Goal: Task Accomplishment & Management: Manage account settings

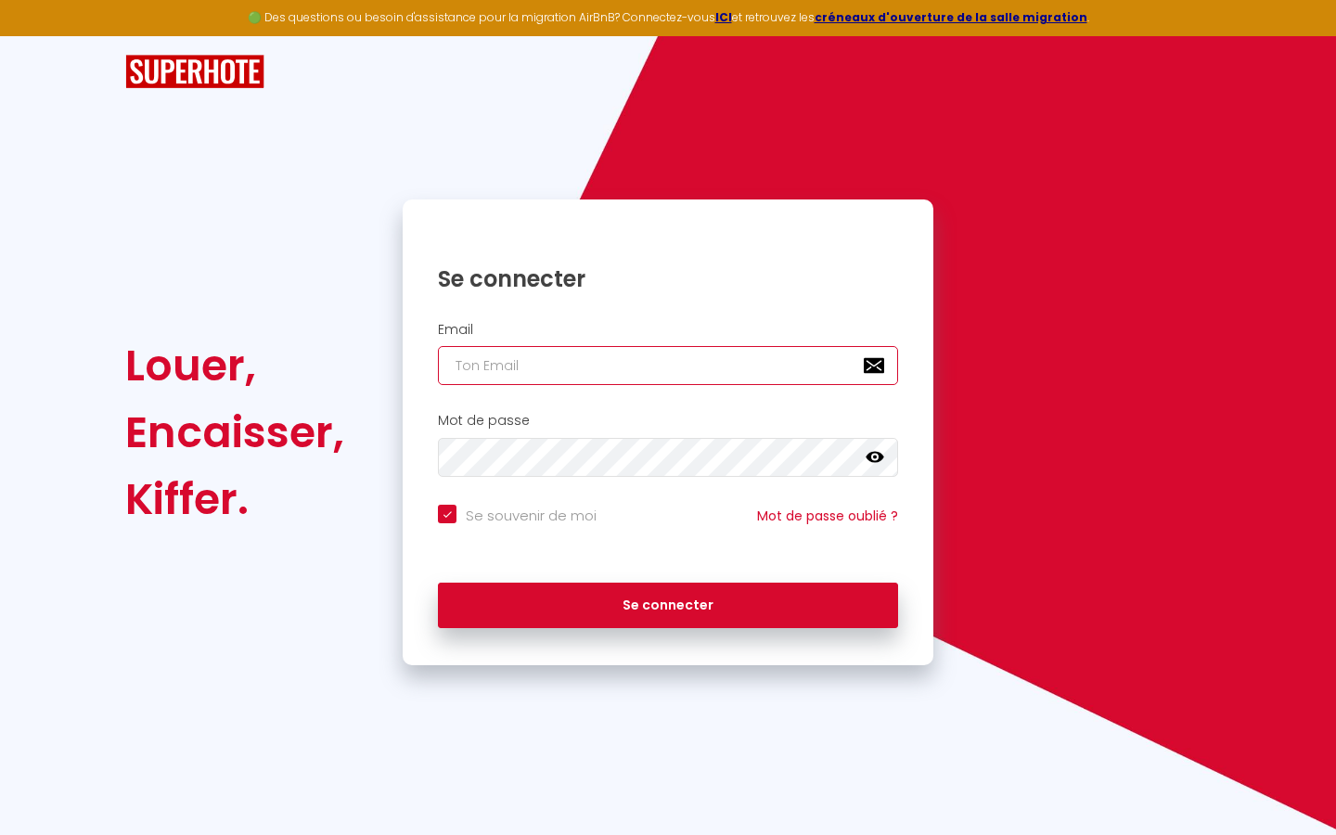
type input "l"
checkbox input "true"
type input "le"
checkbox input "true"
type input "les"
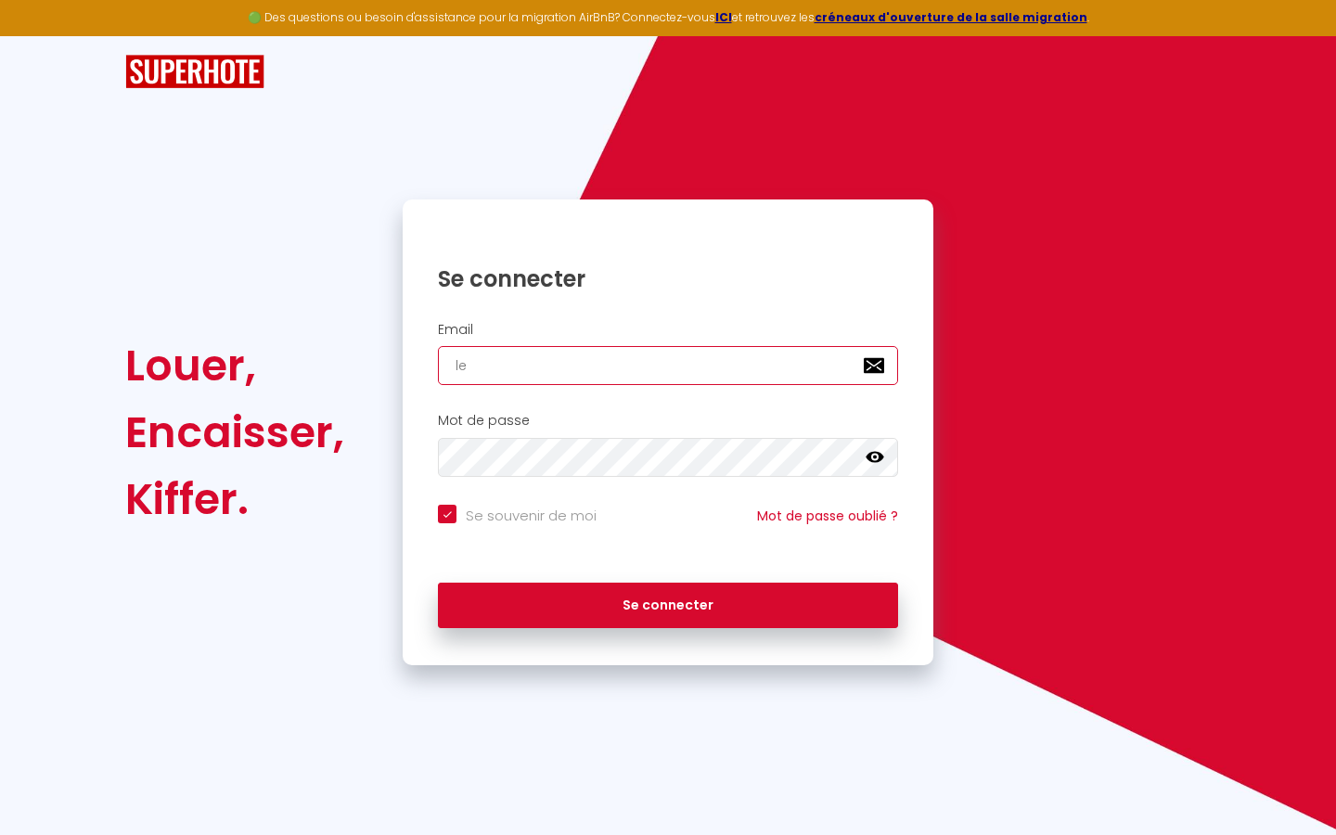
checkbox input "true"
type input "lesp"
checkbox input "true"
type input "lespa"
checkbox input "true"
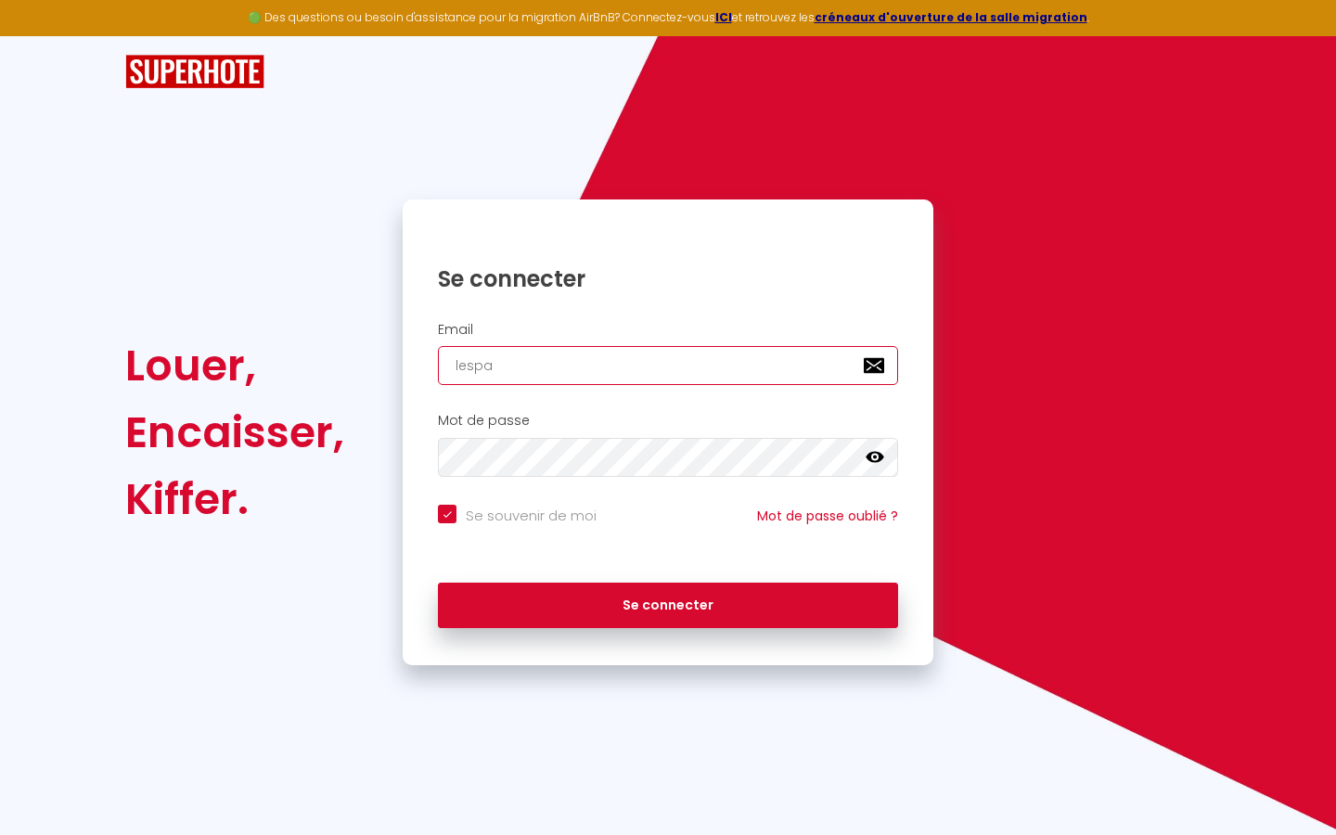
type input "lespac"
checkbox input "true"
type input "lespace"
checkbox input "true"
type input "lespaced"
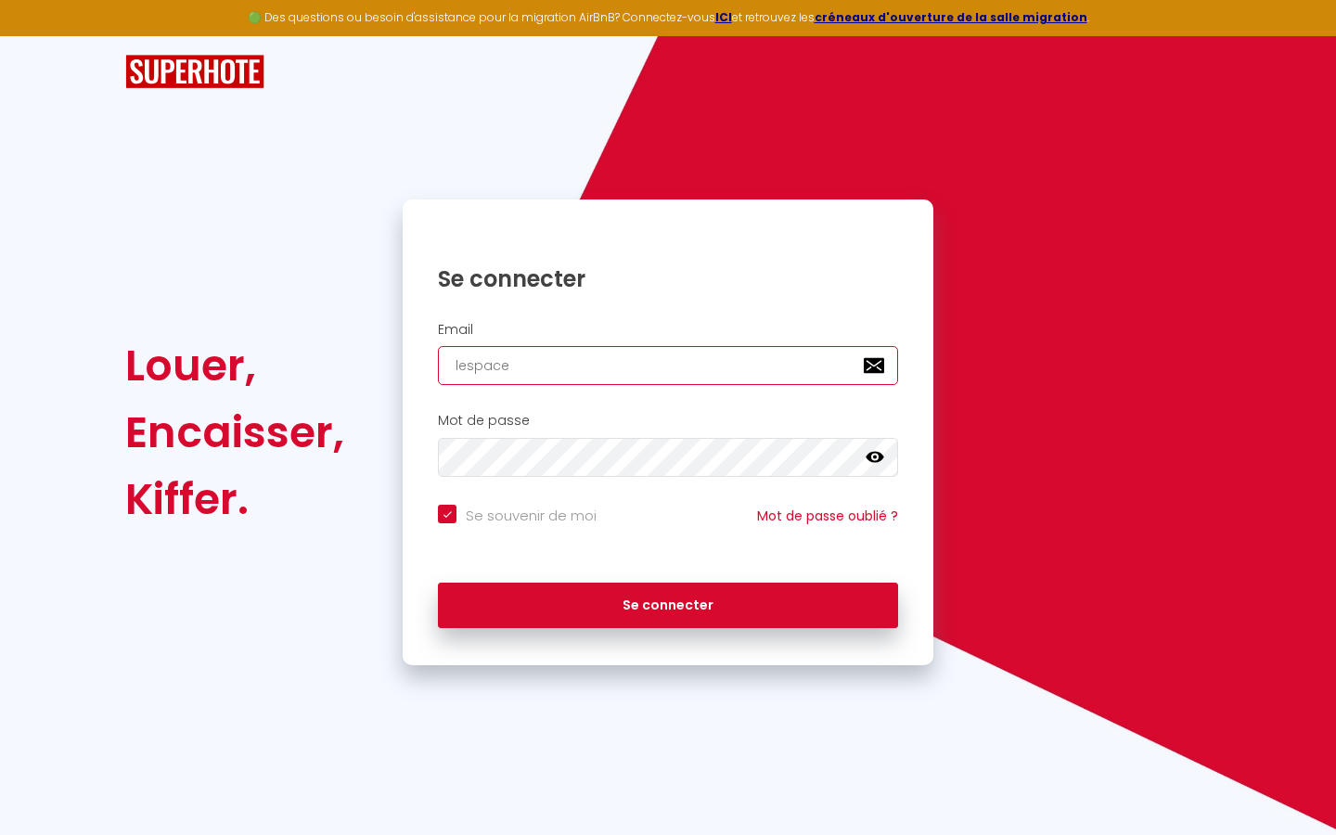
checkbox input "true"
type input "lespacede"
checkbox input "true"
type input "lespacedet"
checkbox input "true"
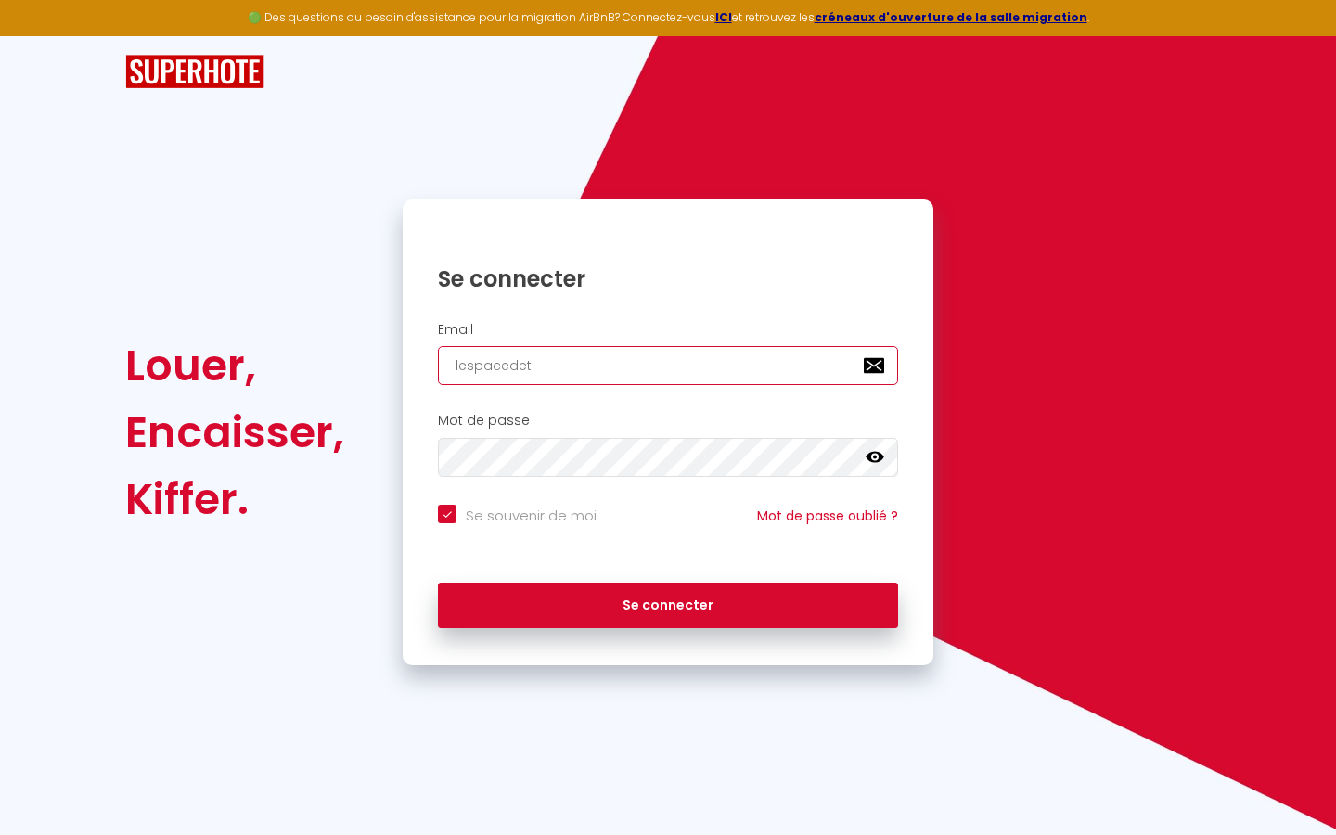
type input "lespacedete"
checkbox input "true"
type input "lespacedeten"
checkbox input "true"
type input "lespacedetent"
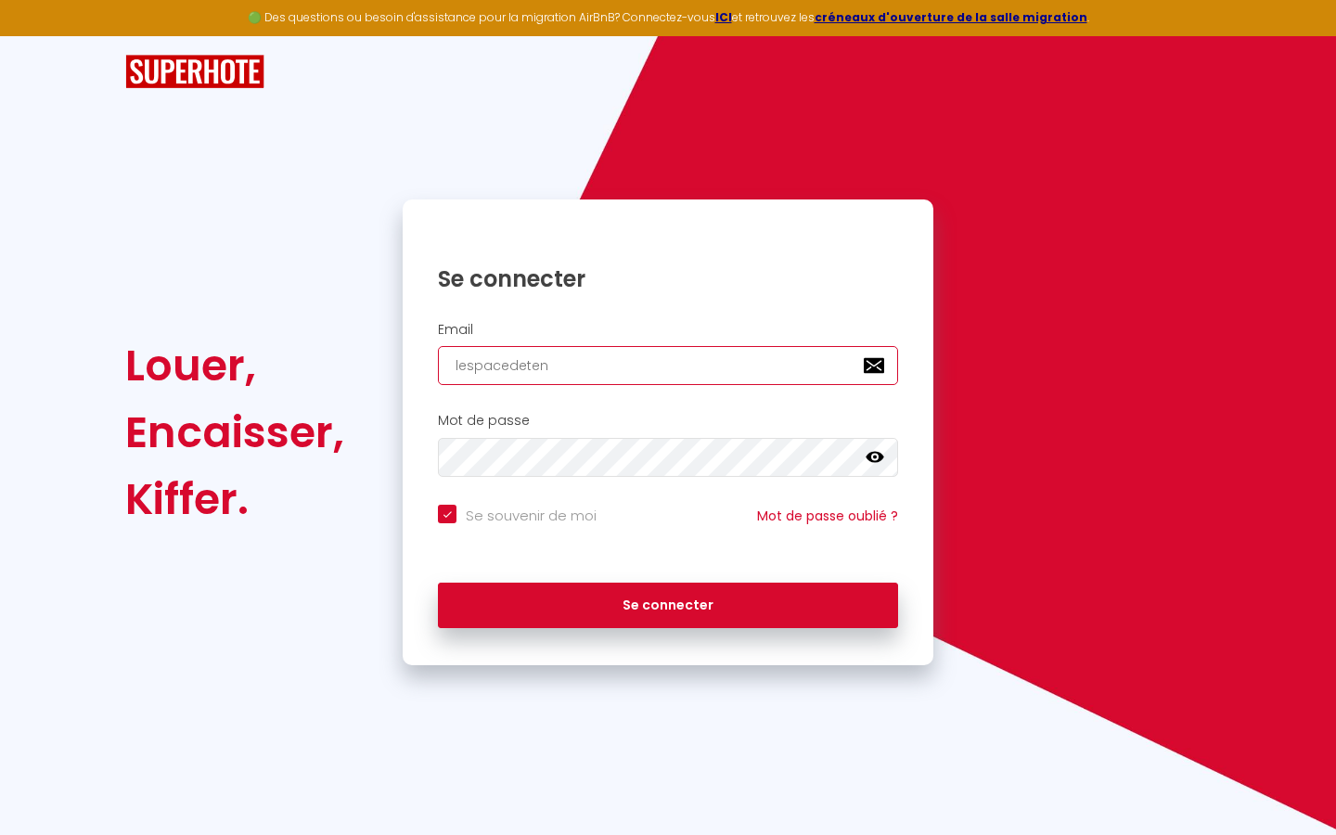
checkbox input "true"
type input "lespacedetente"
checkbox input "true"
type input "lespacedetente@"
checkbox input "true"
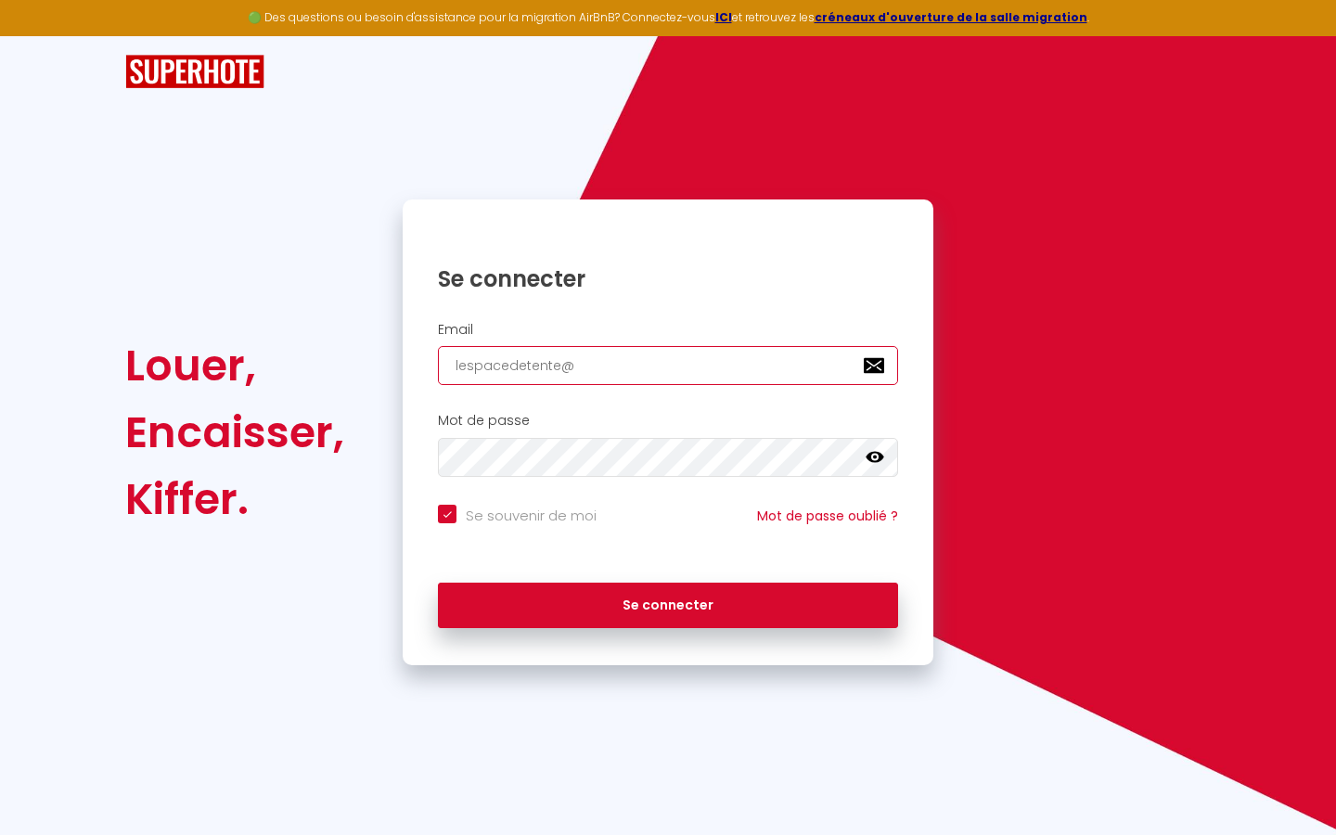
type input "lespacedetente@g"
checkbox input "true"
type input "lespacedetente@gm"
checkbox input "true"
type input "lespacedetente@gma"
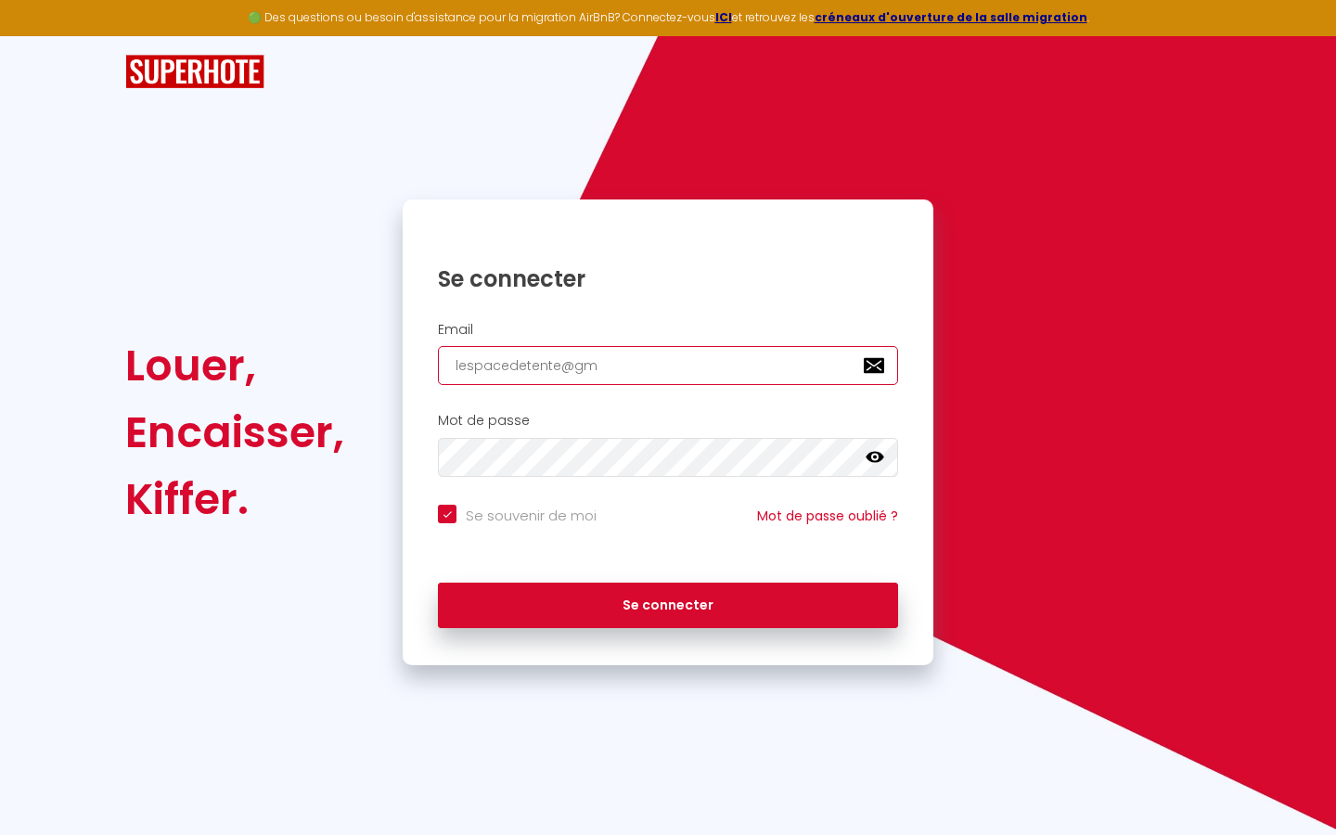
checkbox input "true"
type input "lespacedetente@gmai"
checkbox input "true"
type input "[EMAIL_ADDRESS]"
checkbox input "true"
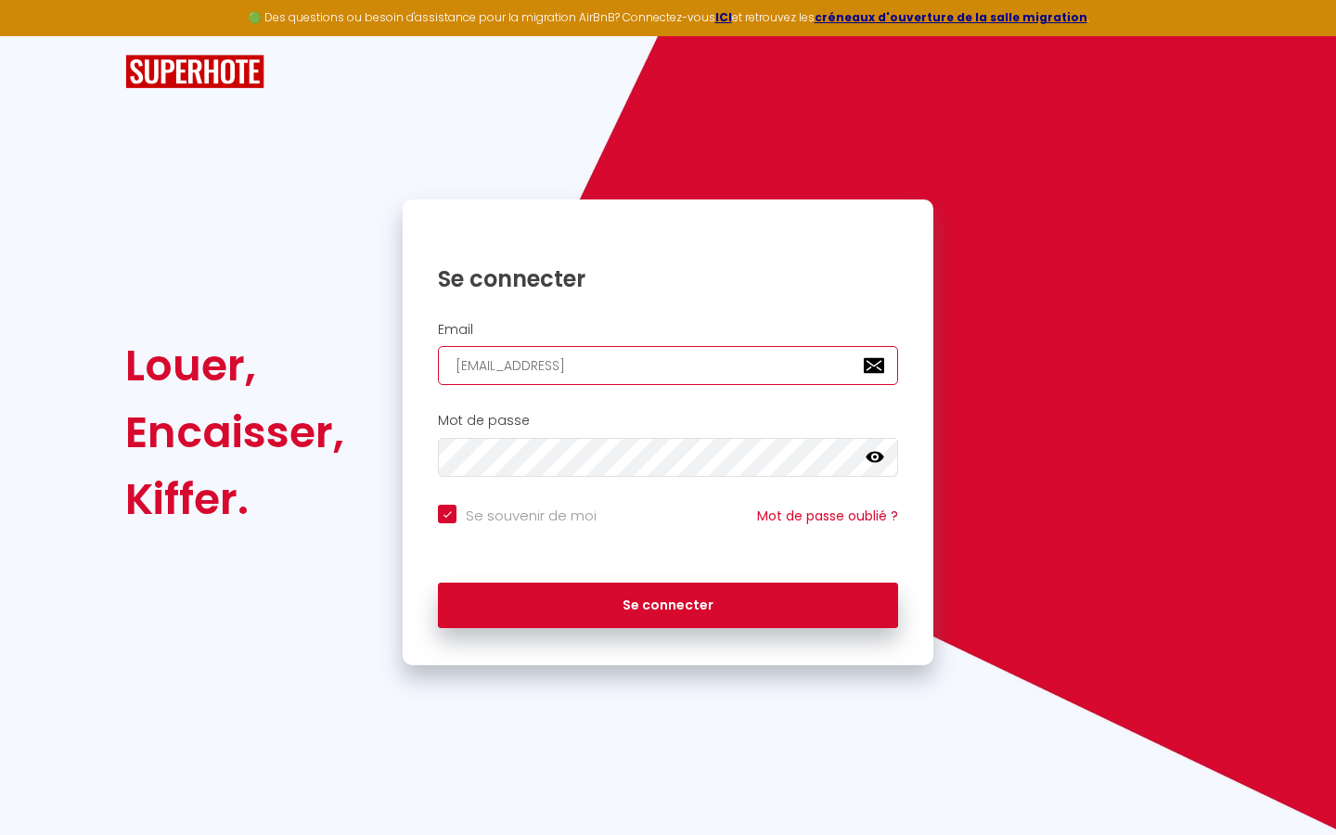
type input "[EMAIL_ADDRESS]."
checkbox input "true"
type input "lespacedetente@gmail.c"
checkbox input "true"
type input "[EMAIL_ADDRESS][DOMAIN_NAME]"
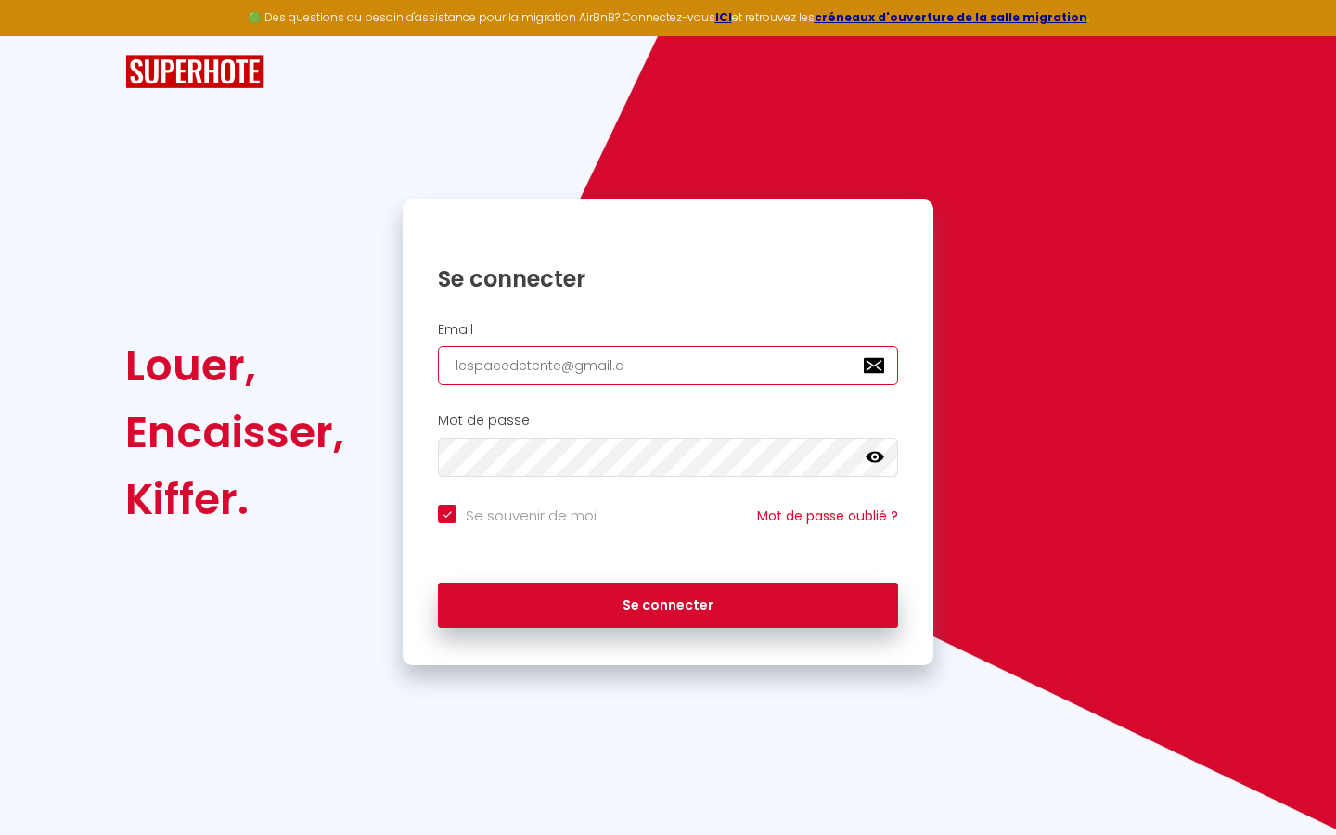
checkbox input "true"
type input "[EMAIL_ADDRESS][DOMAIN_NAME]"
checkbox input "true"
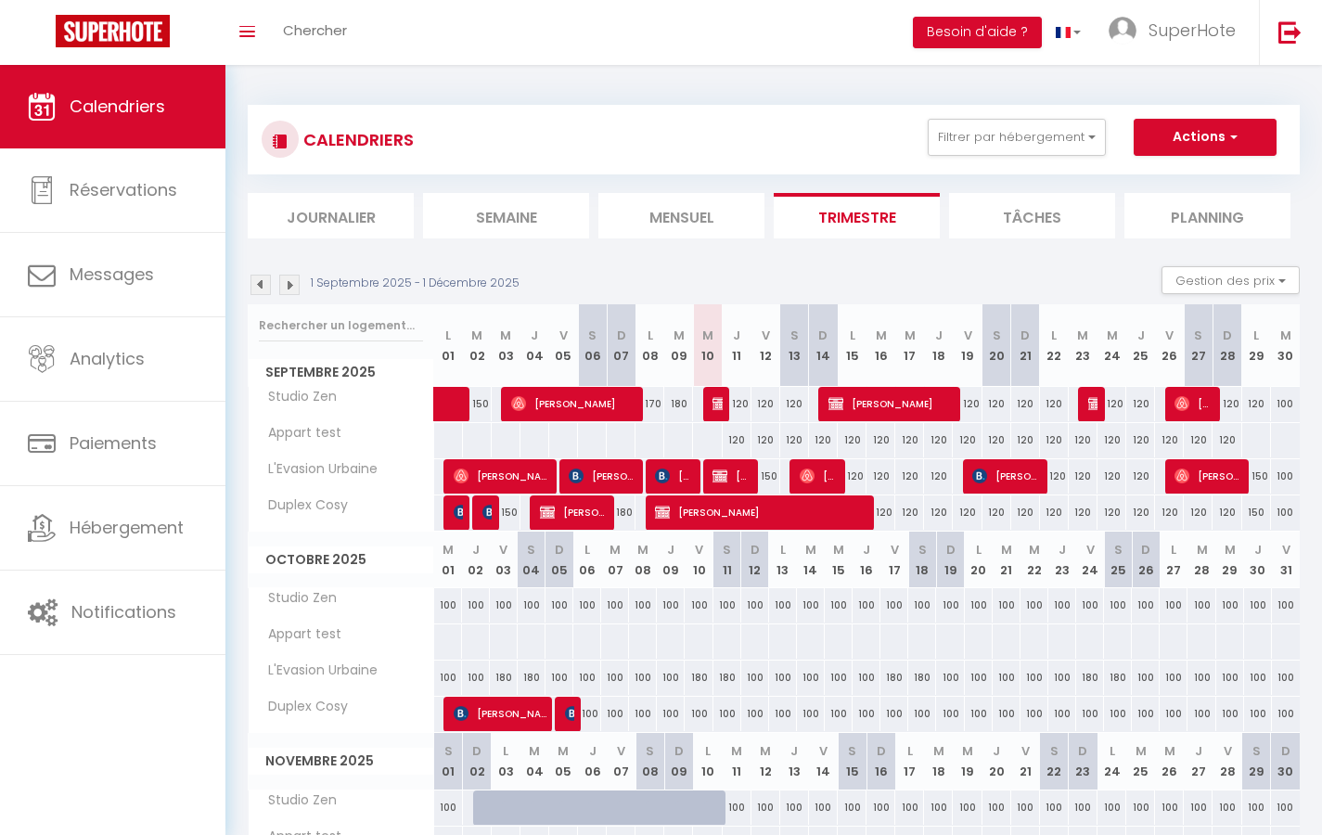
select select
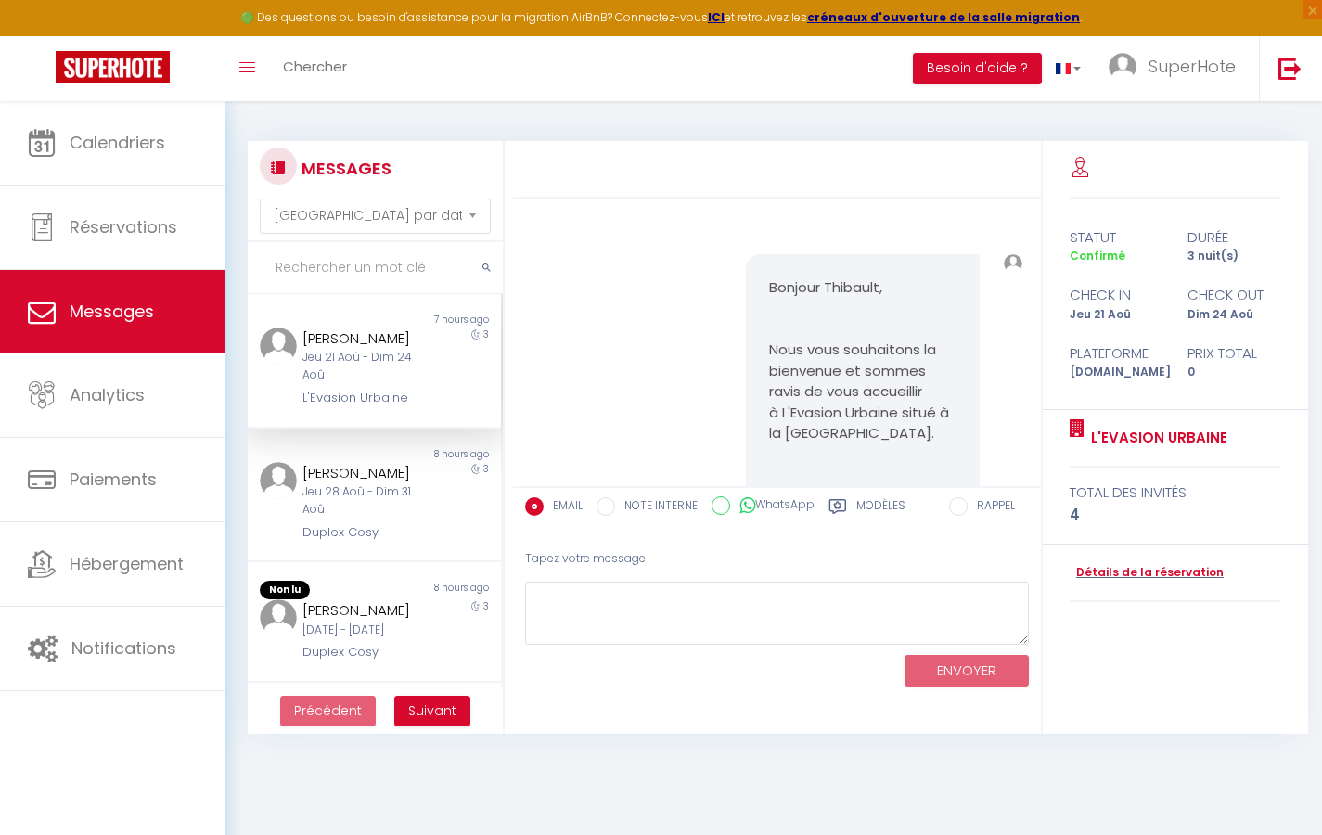
scroll to position [35650, 0]
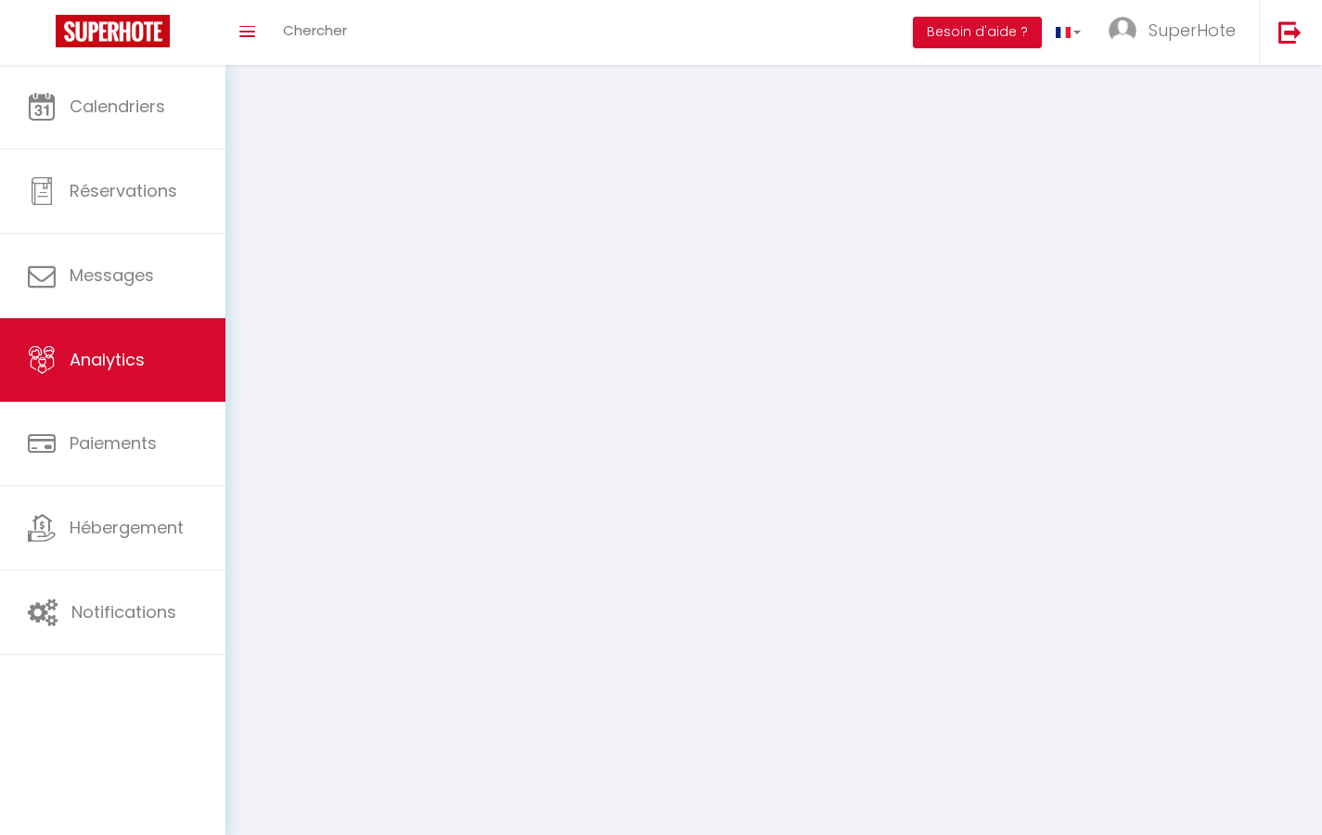
select select "2025"
select select "9"
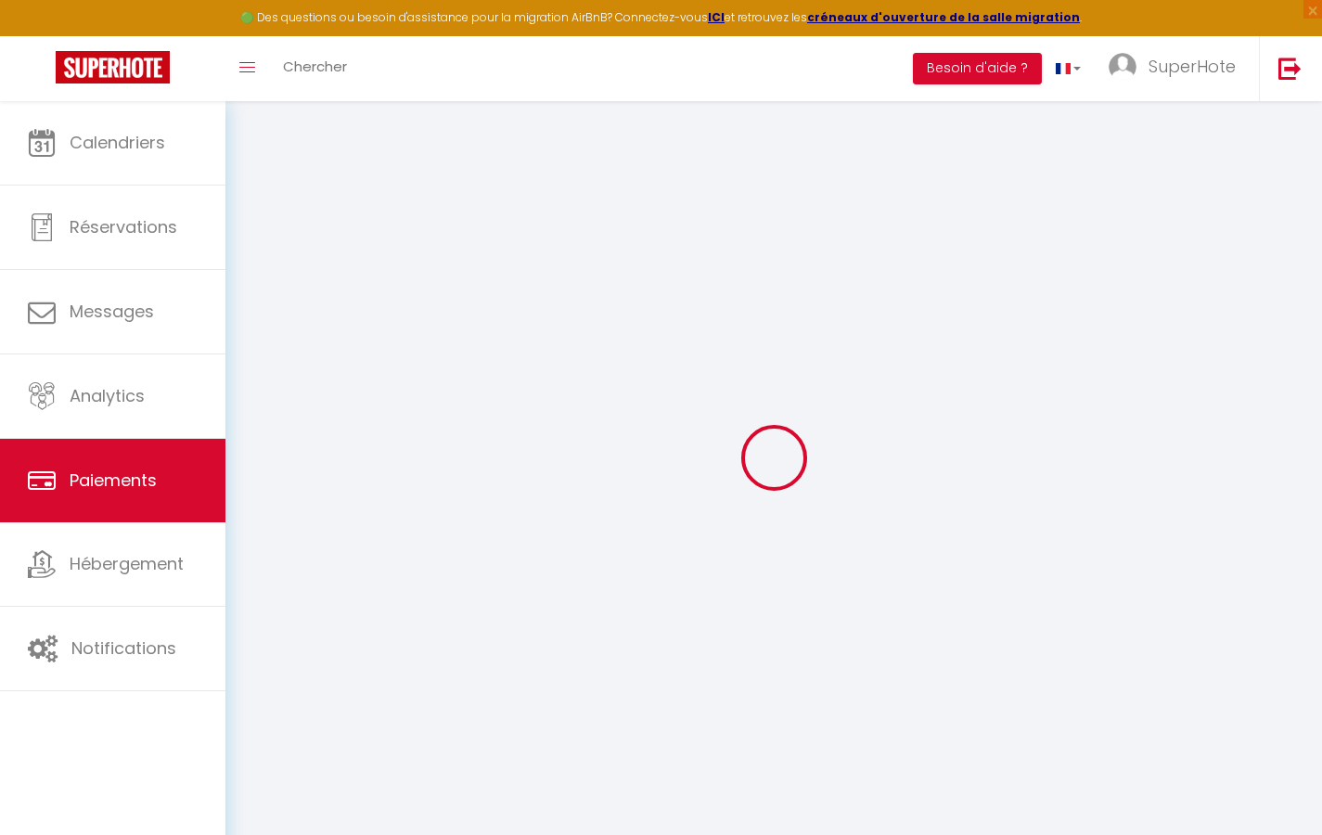
select select "2"
select select "0"
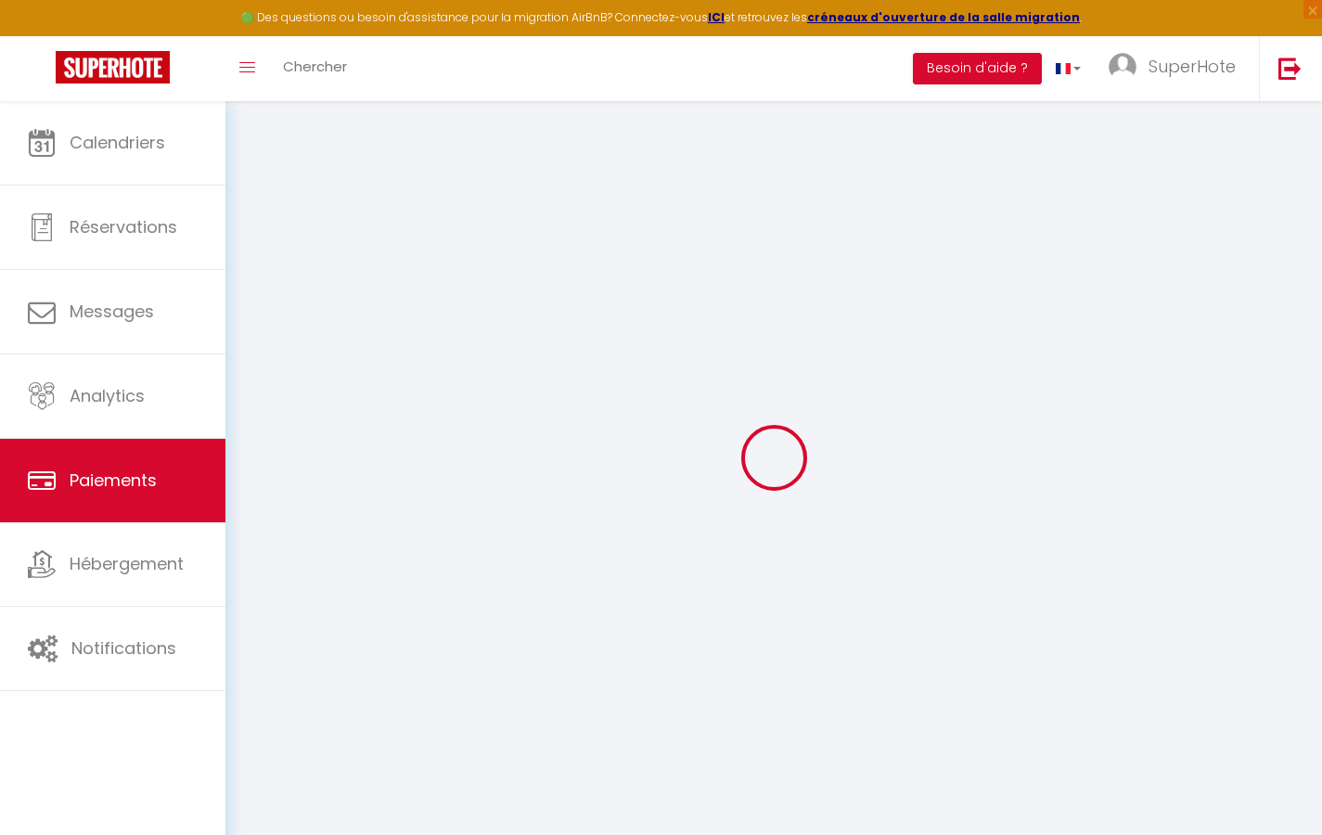
select select "0"
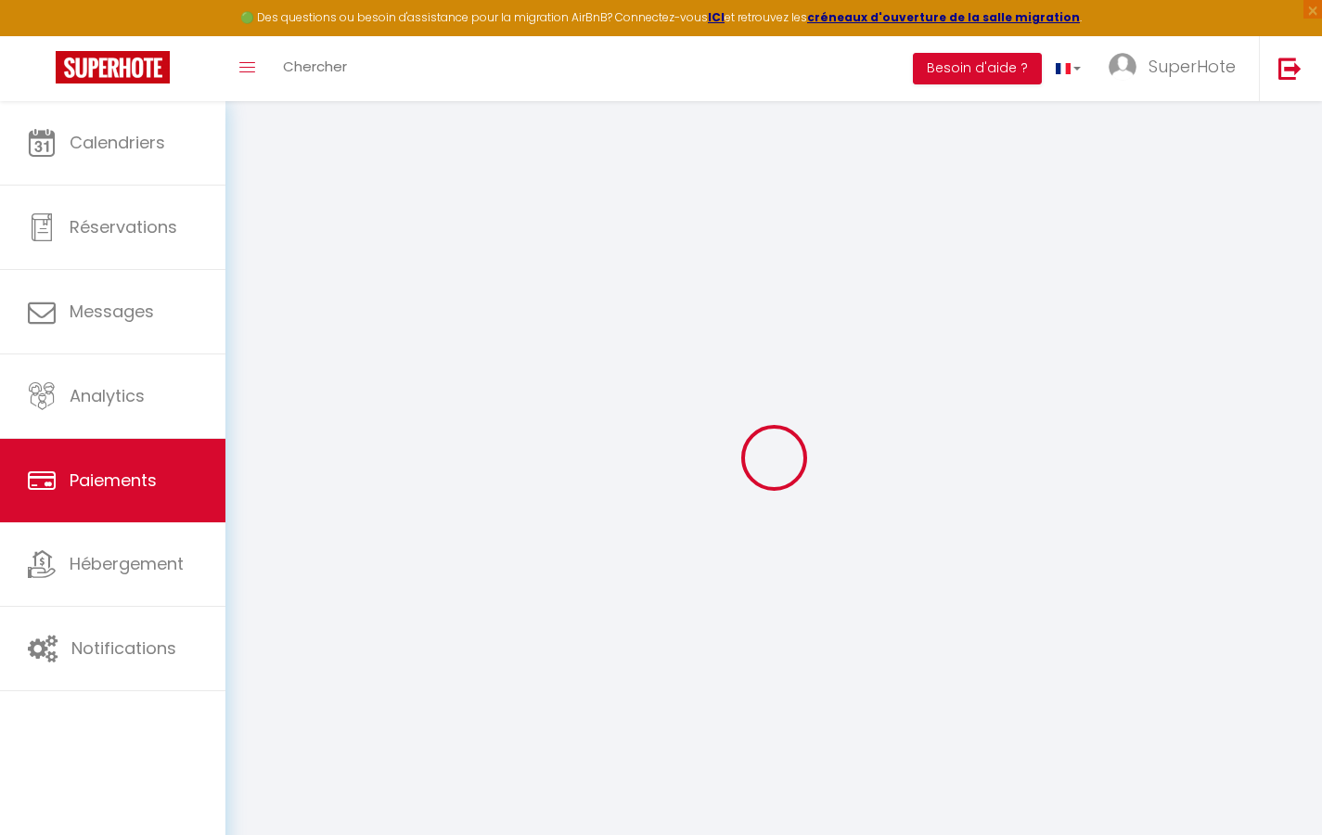
select select "0"
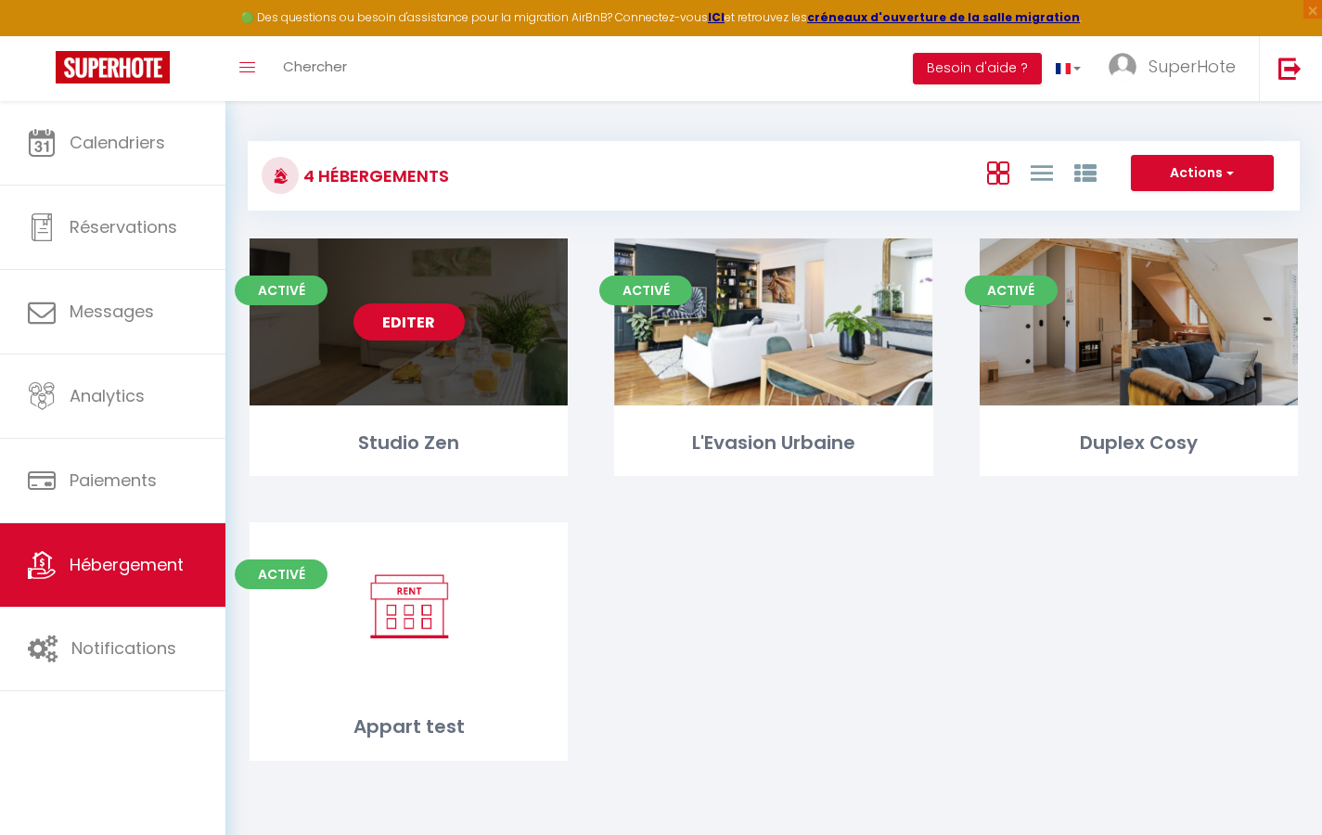
select select "3"
select select "2"
select select "1"
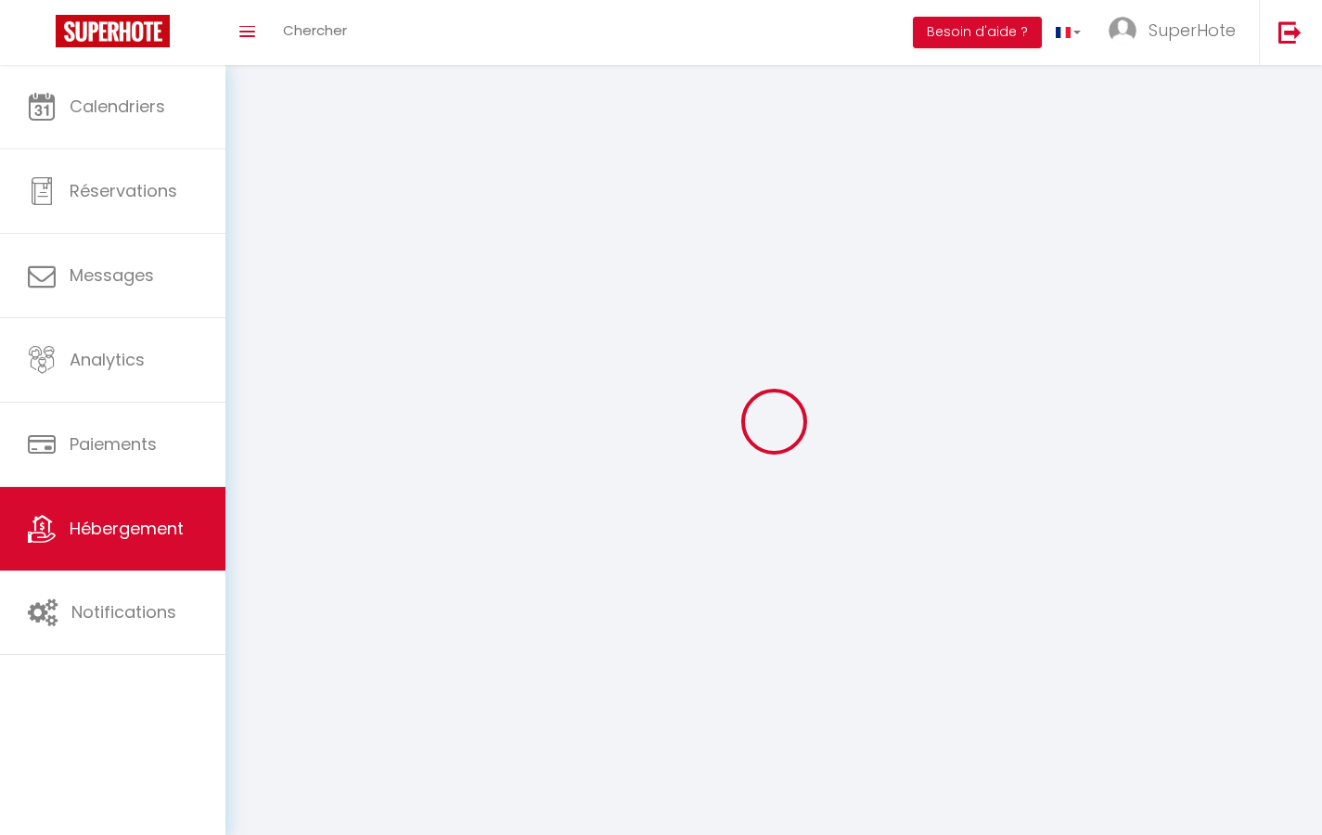
select select
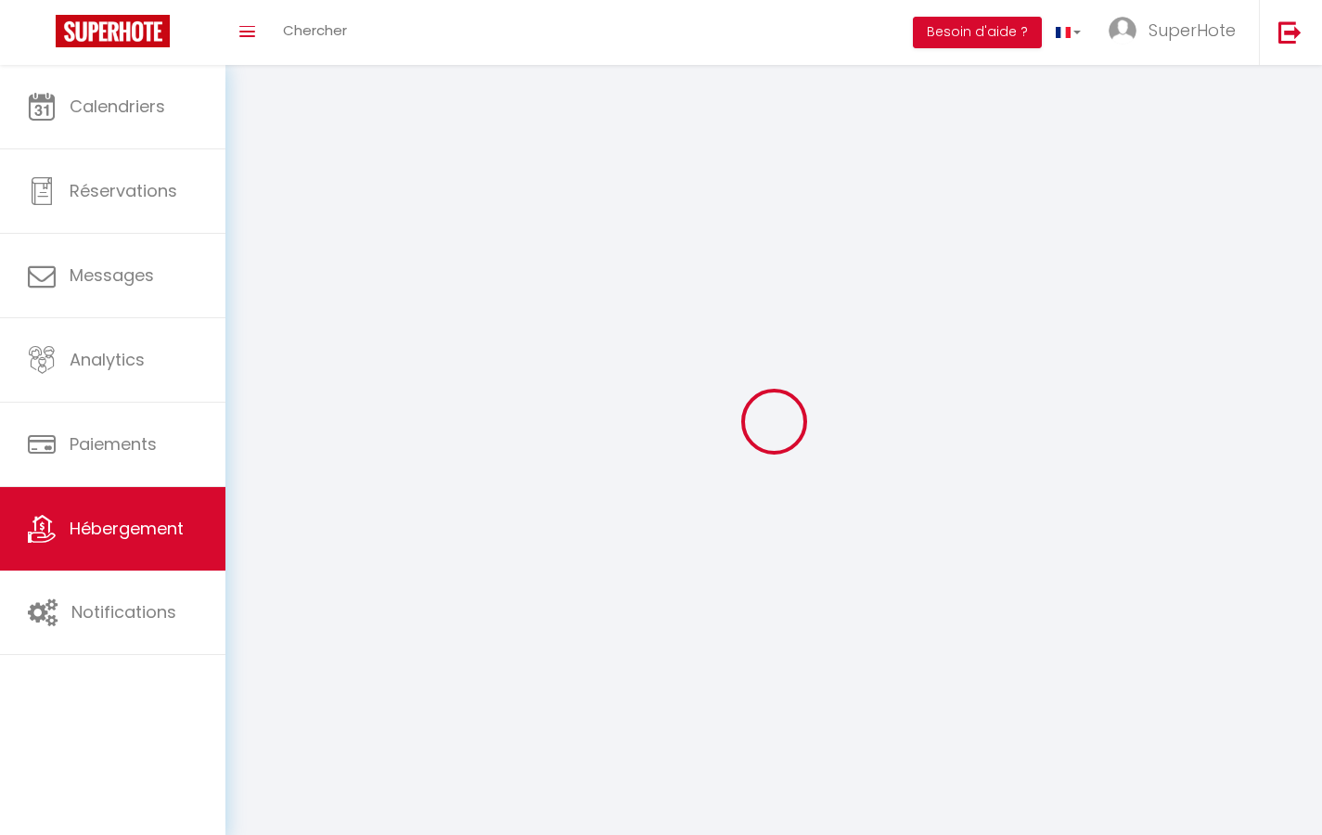
checkbox input "false"
select select
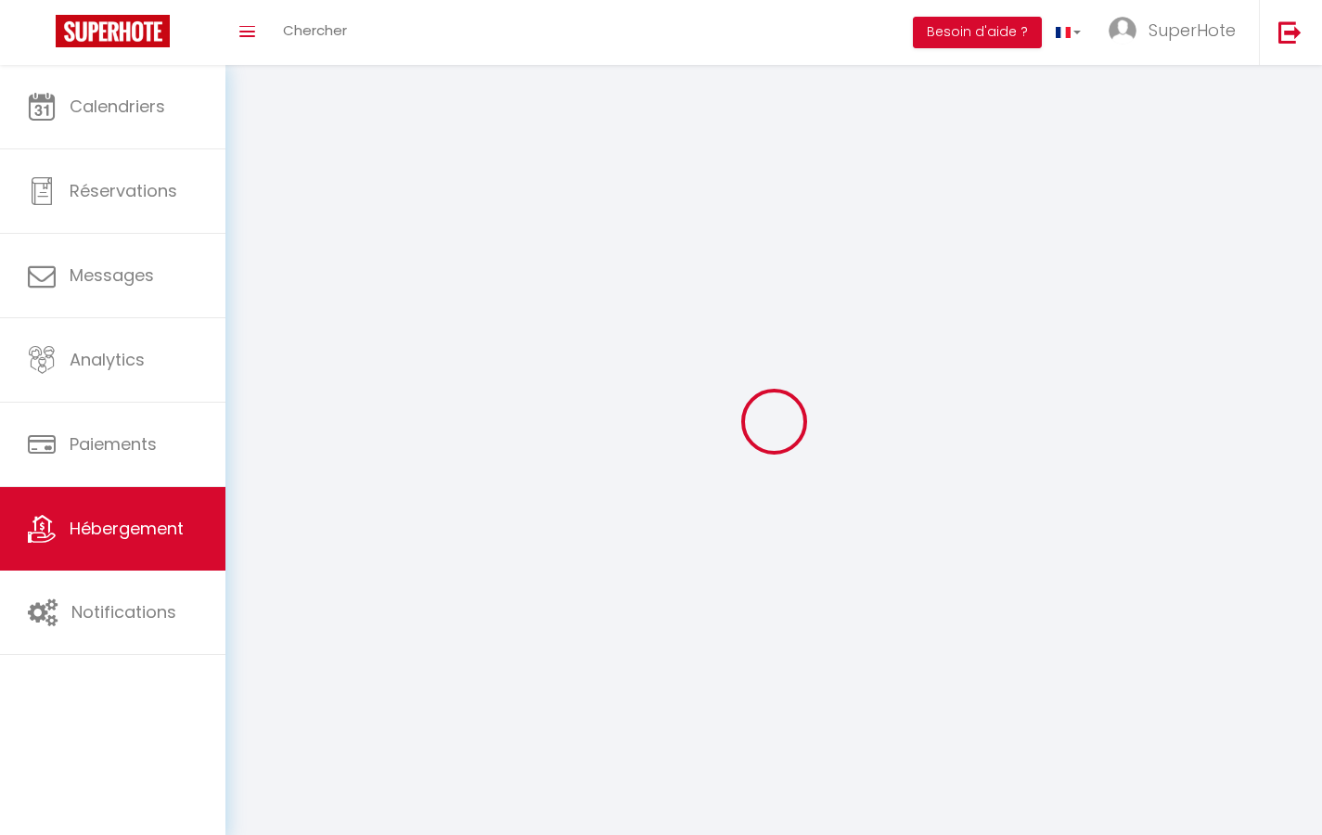
select select
select select "1"
select select
select select "28"
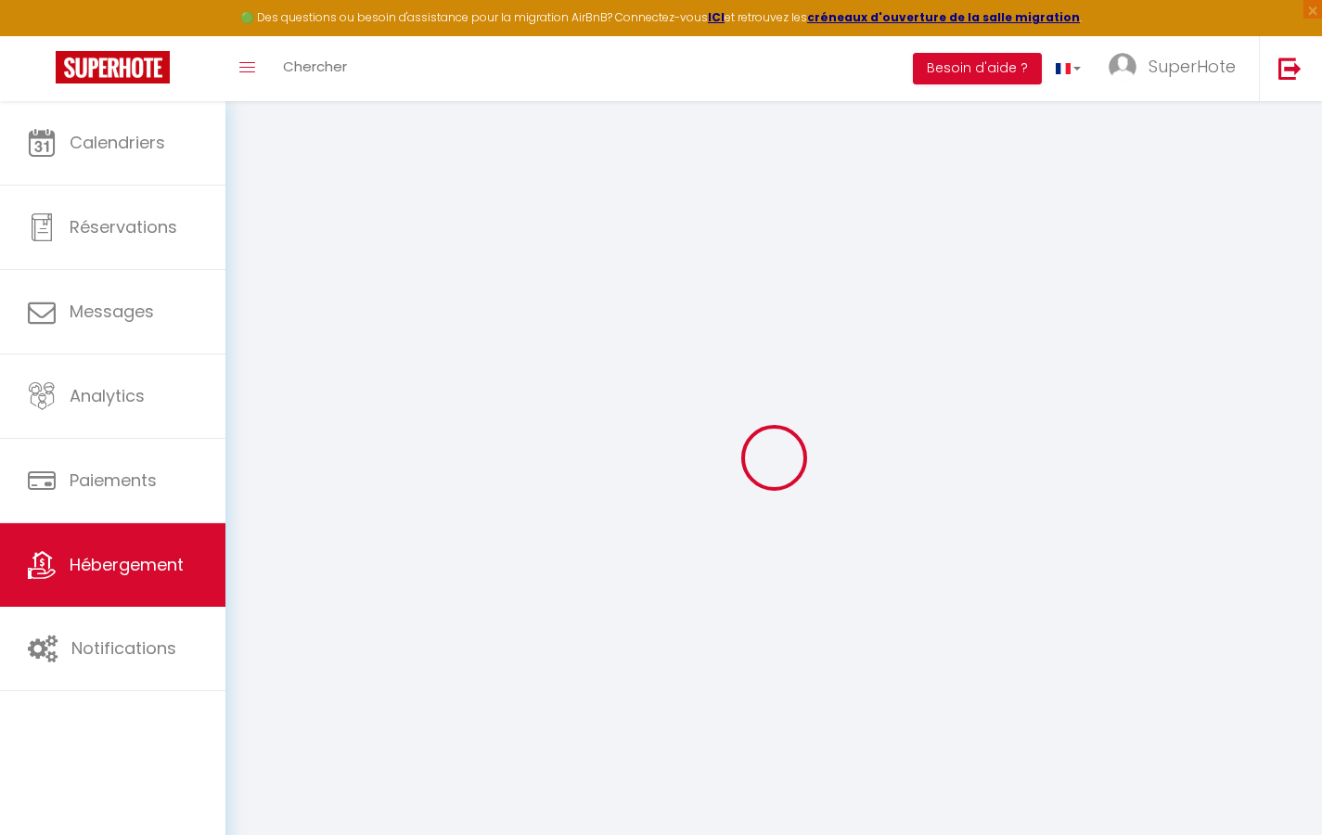
select select
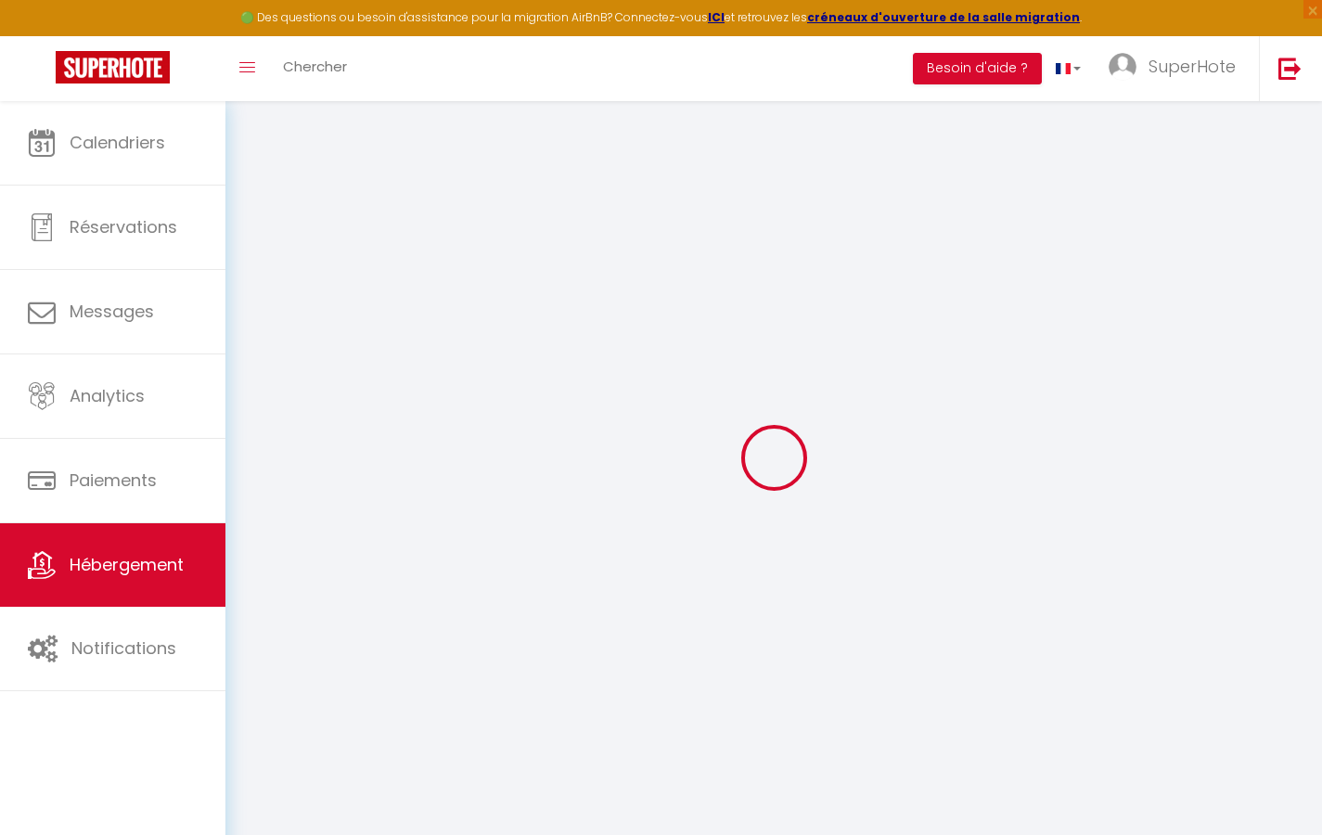
select select
checkbox input "false"
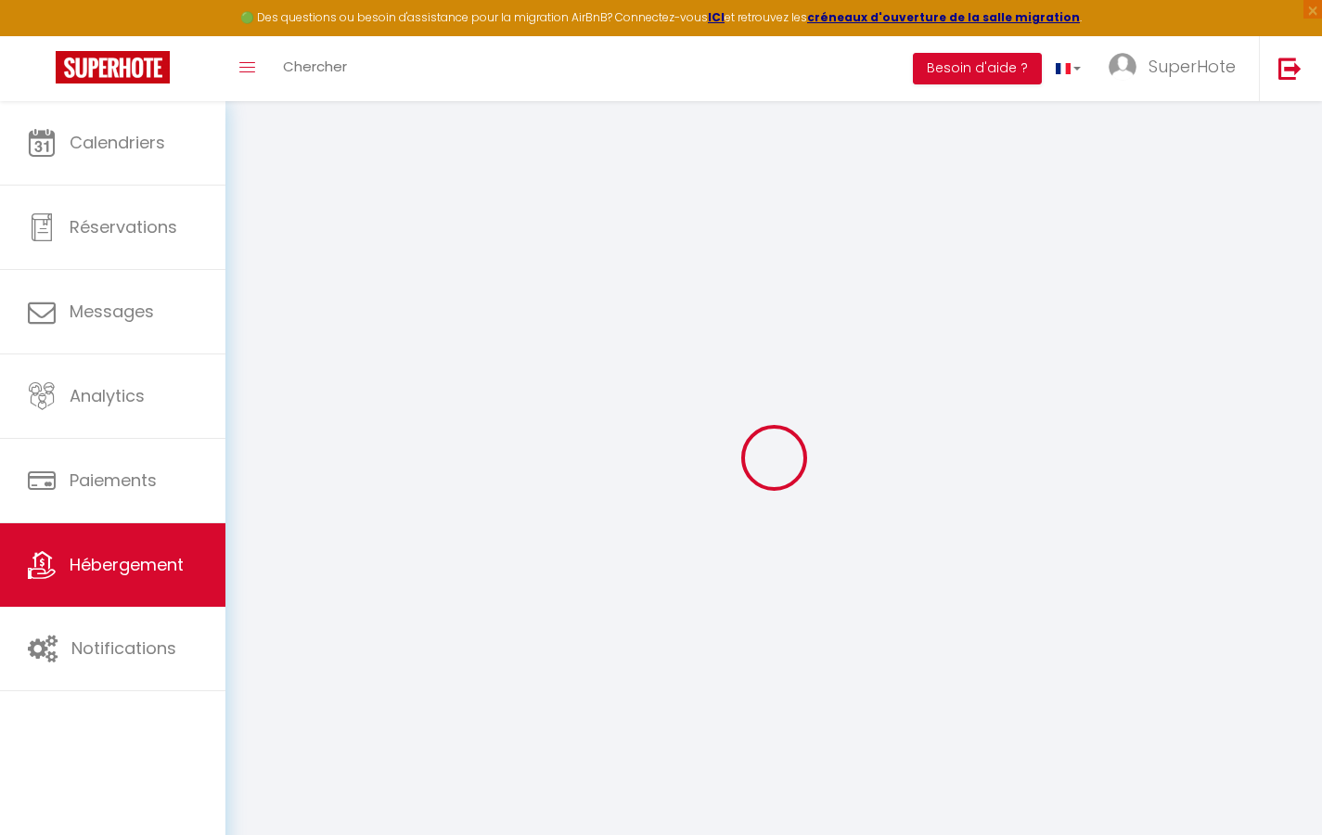
select select
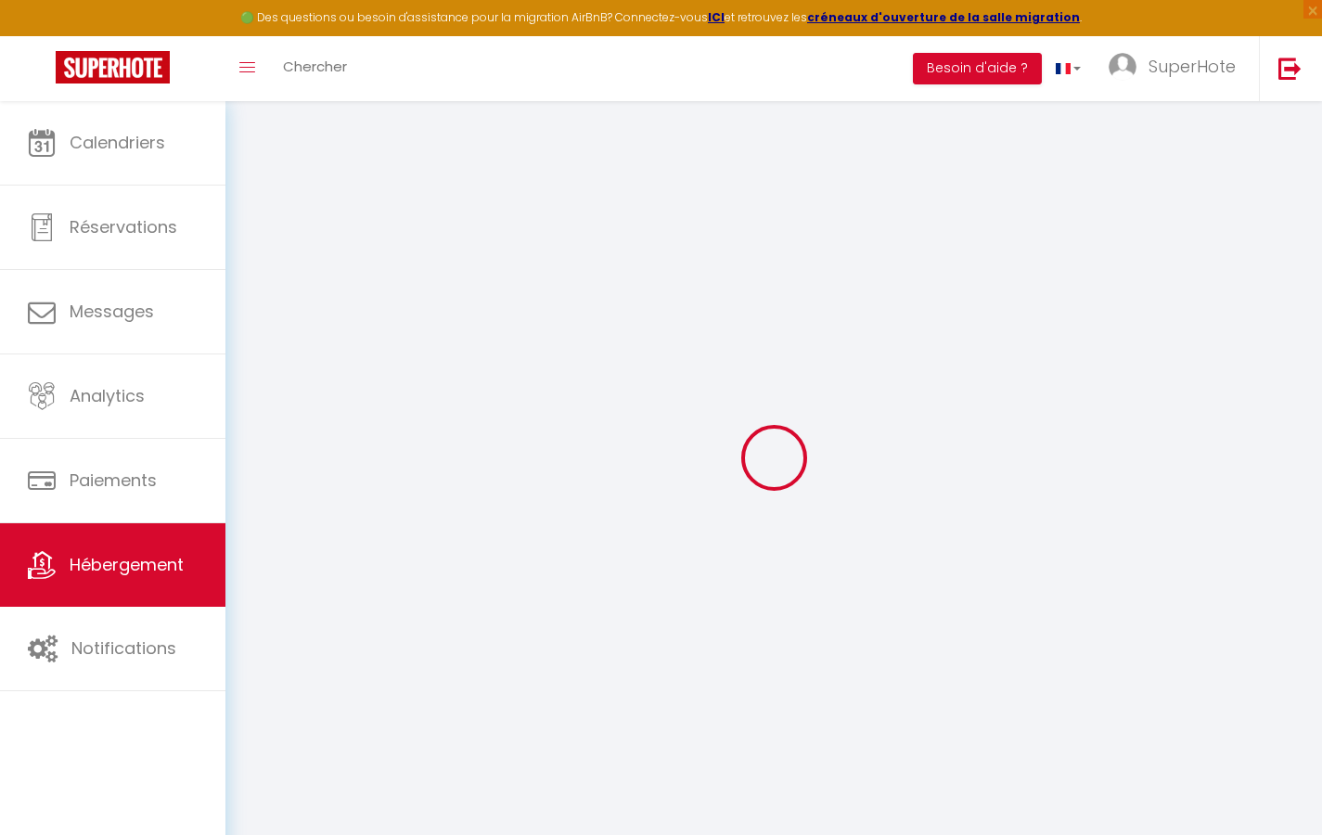
select select
checkbox input "false"
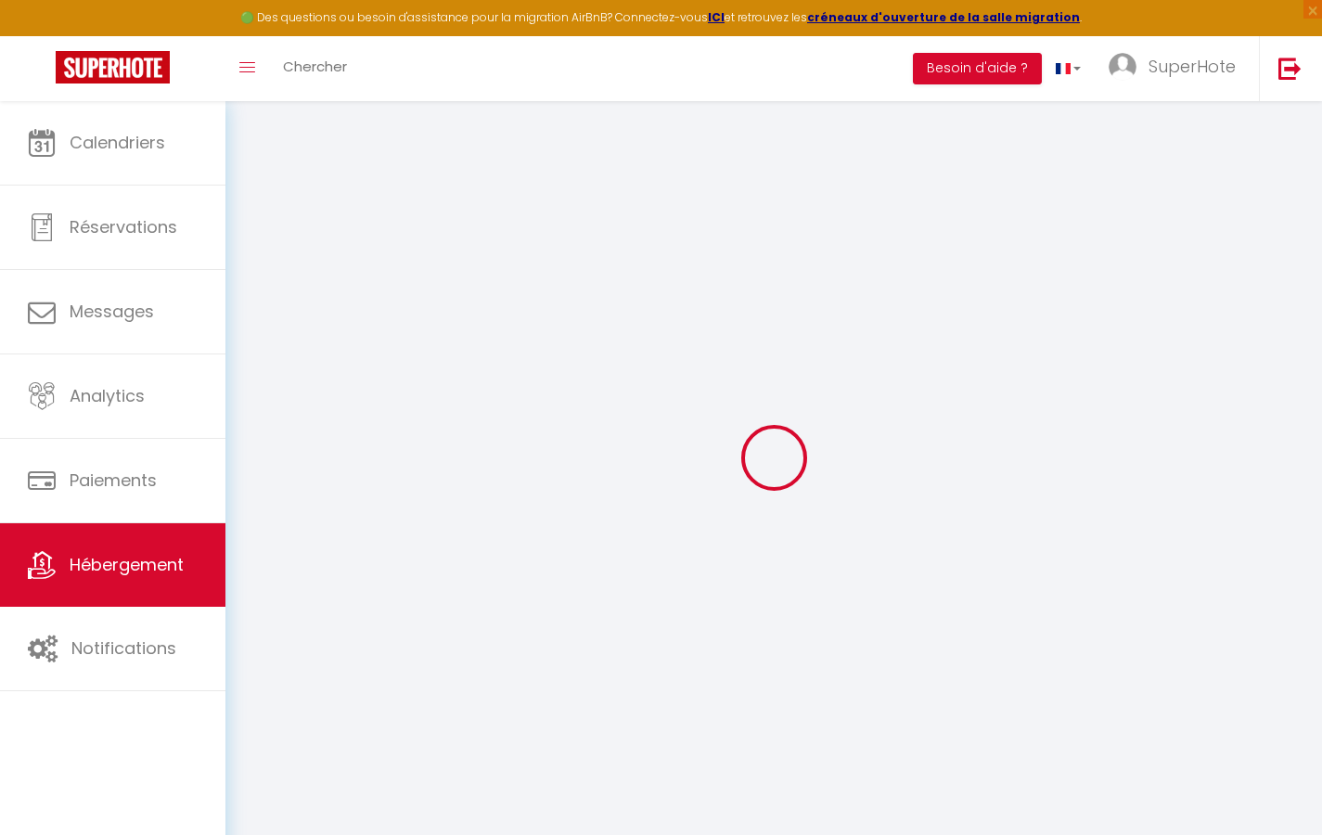
checkbox input "false"
select select
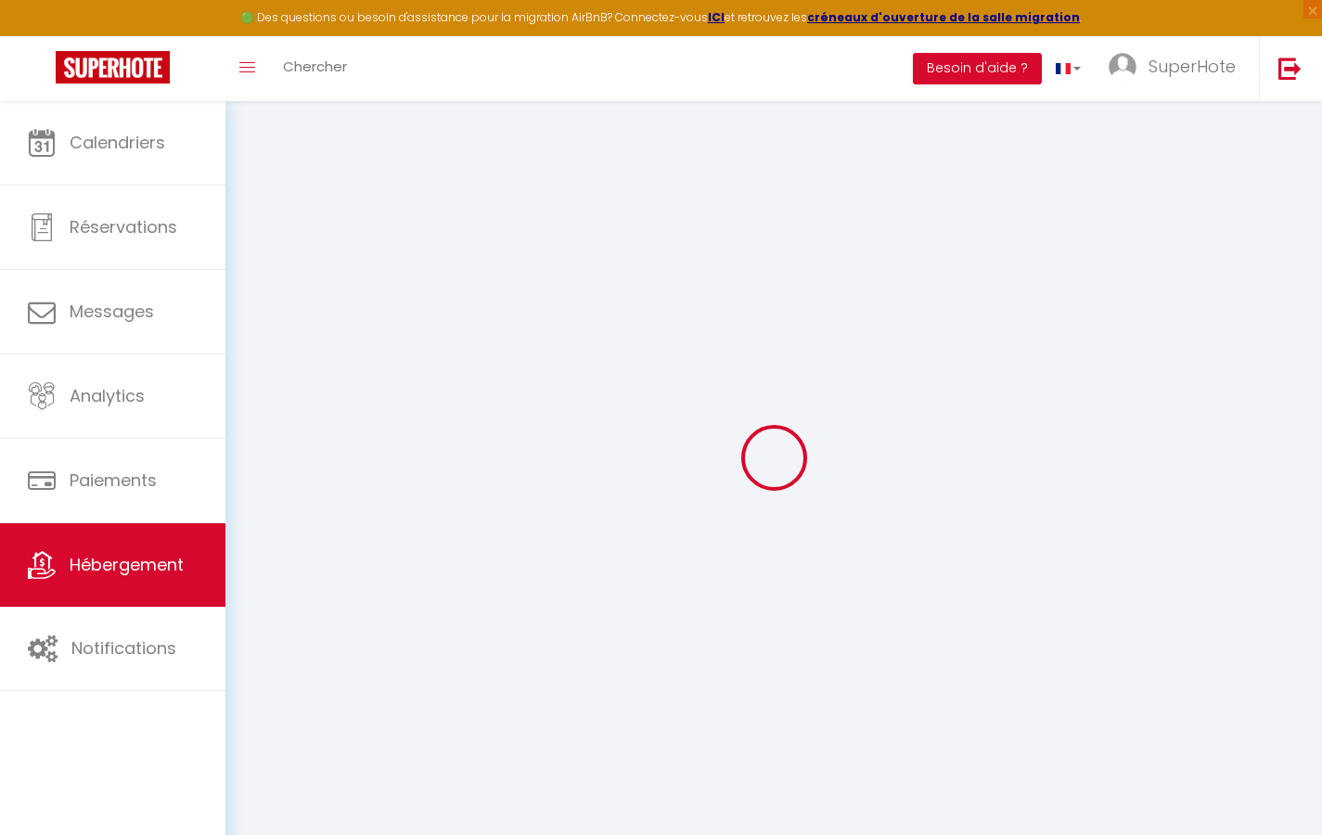
select select
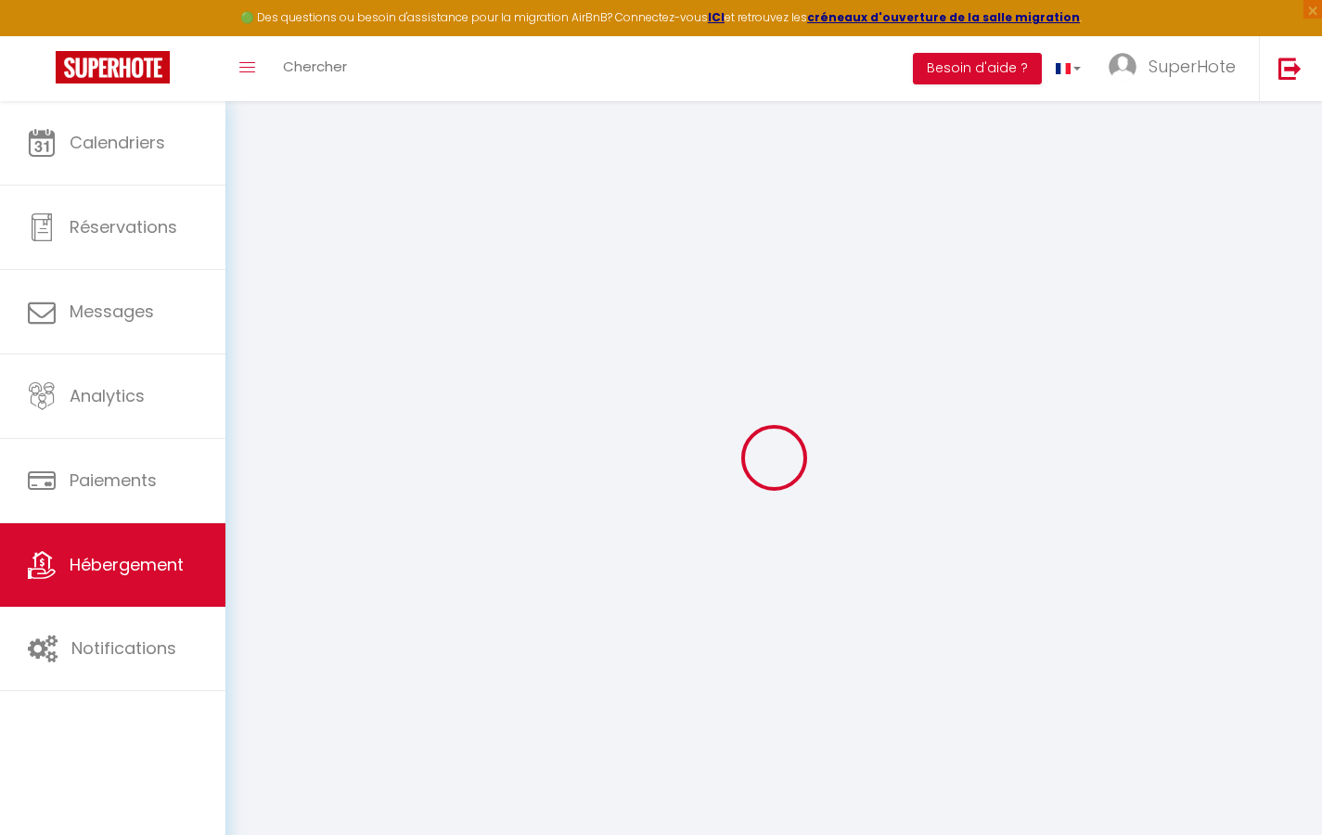
checkbox input "false"
select select
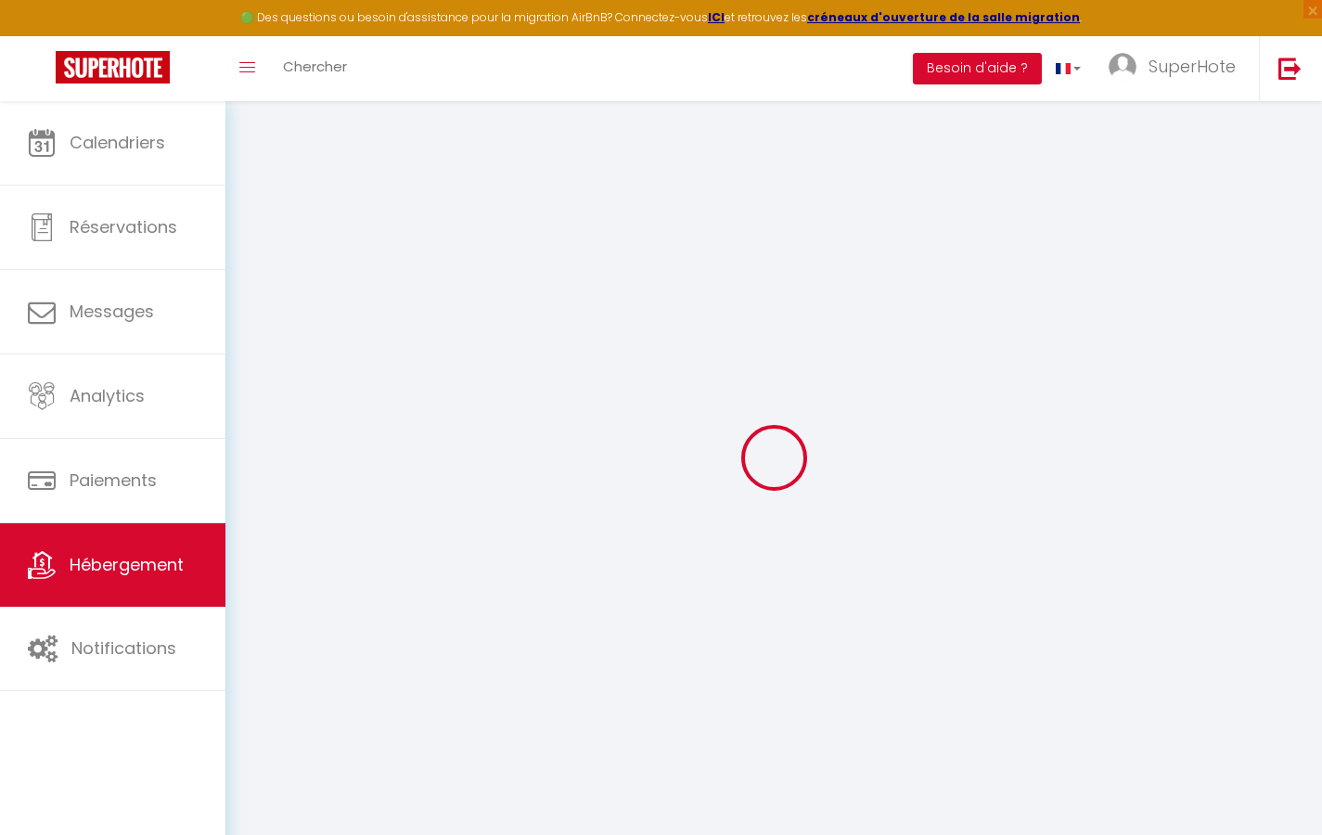
select select
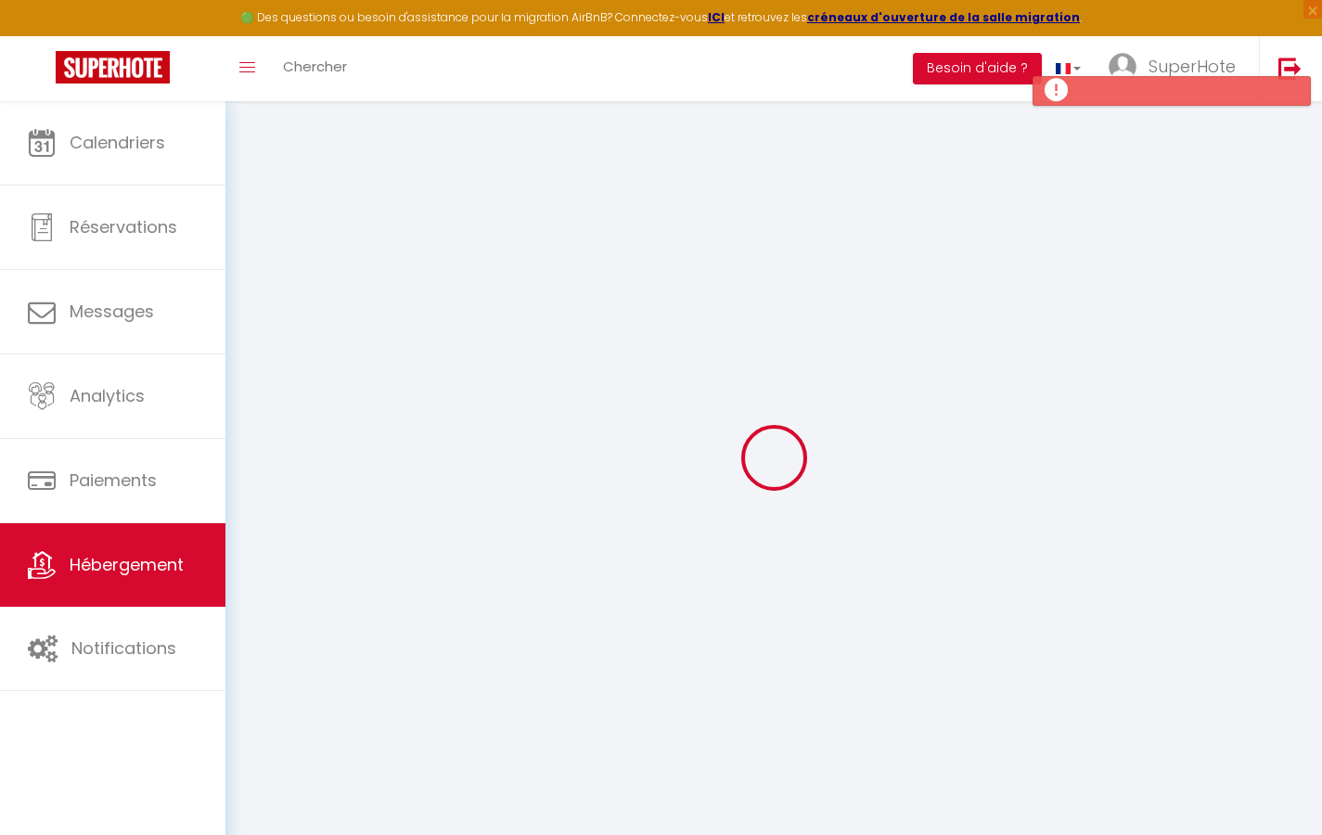
select select
checkbox input "false"
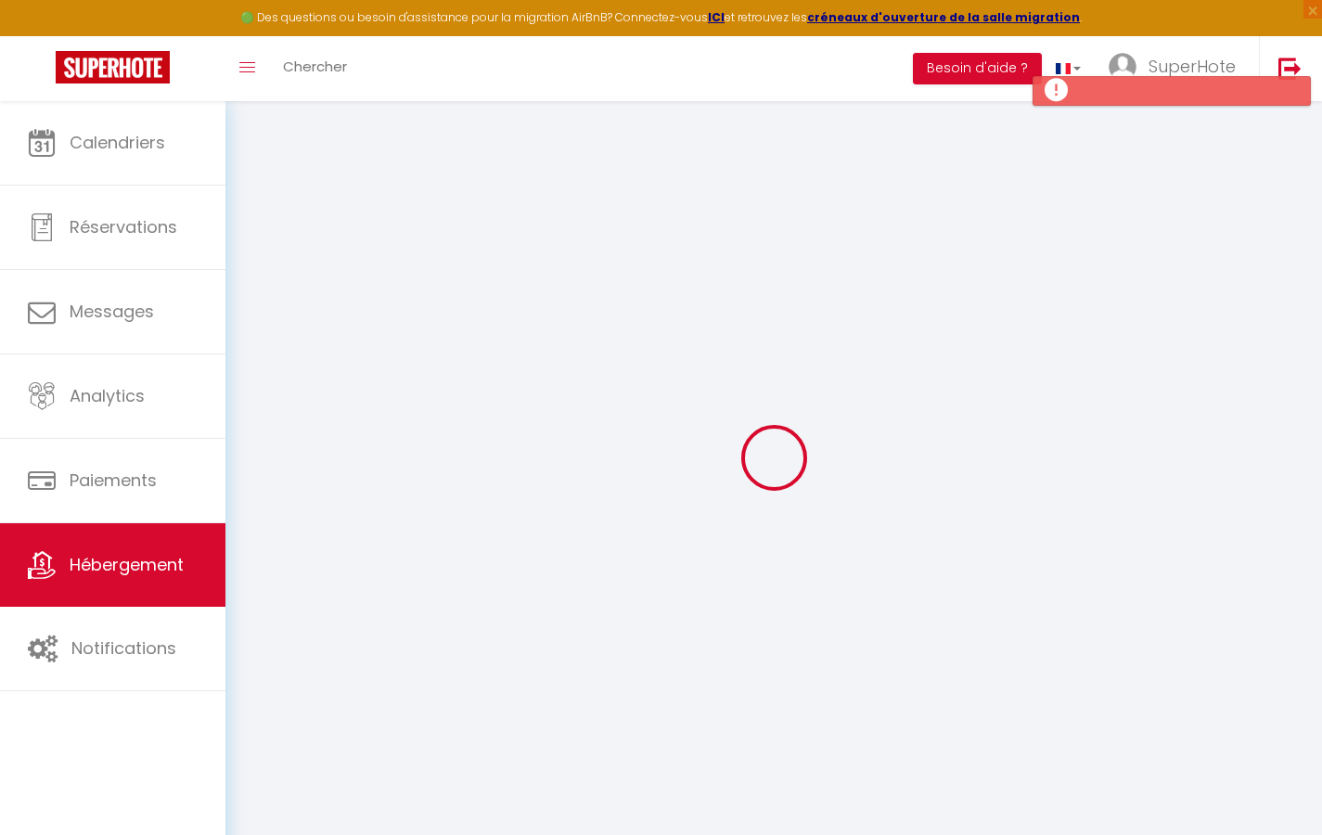
checkbox input "false"
select select
type input "Studio Zen"
type input "[PERSON_NAME]"
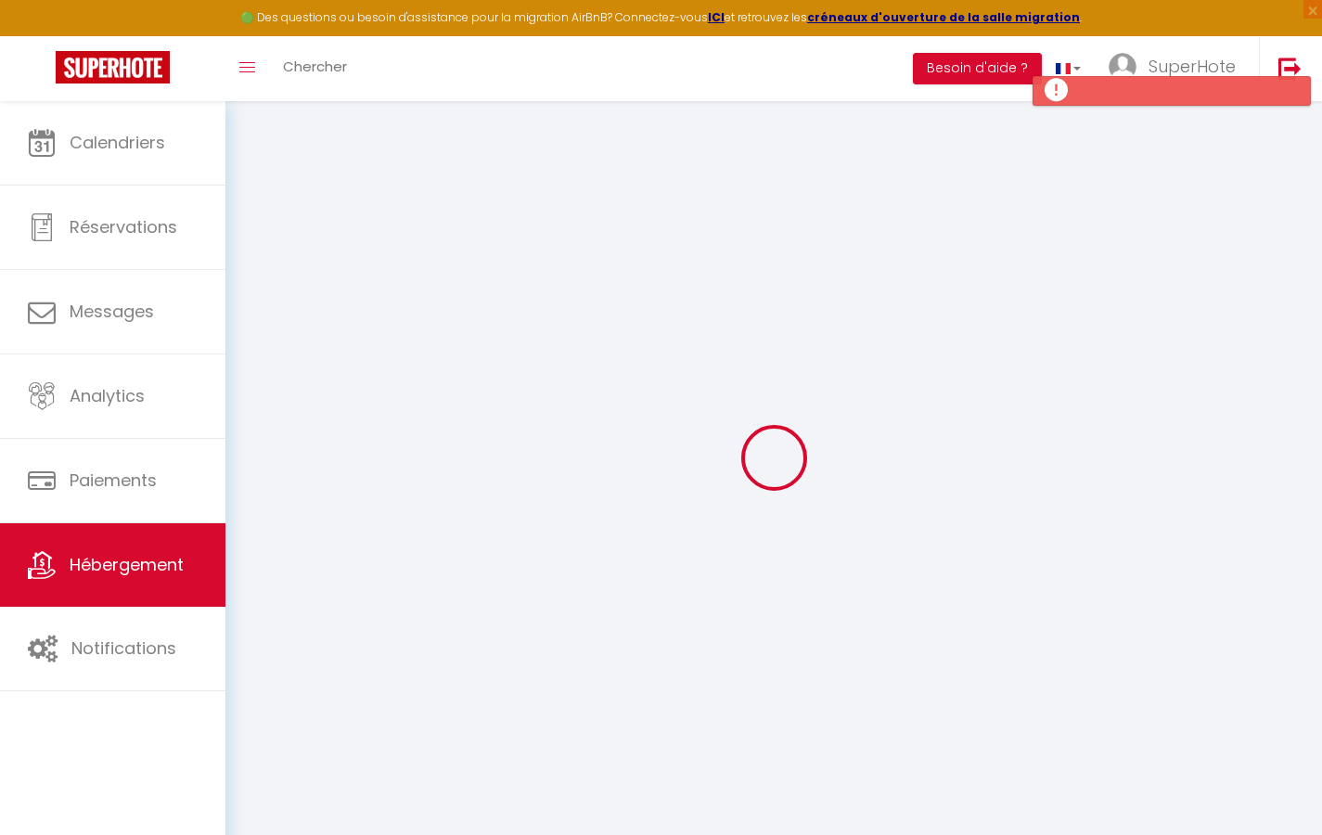
type input "DUPOND"
select select "1"
type input "60"
type input "5"
type input "40"
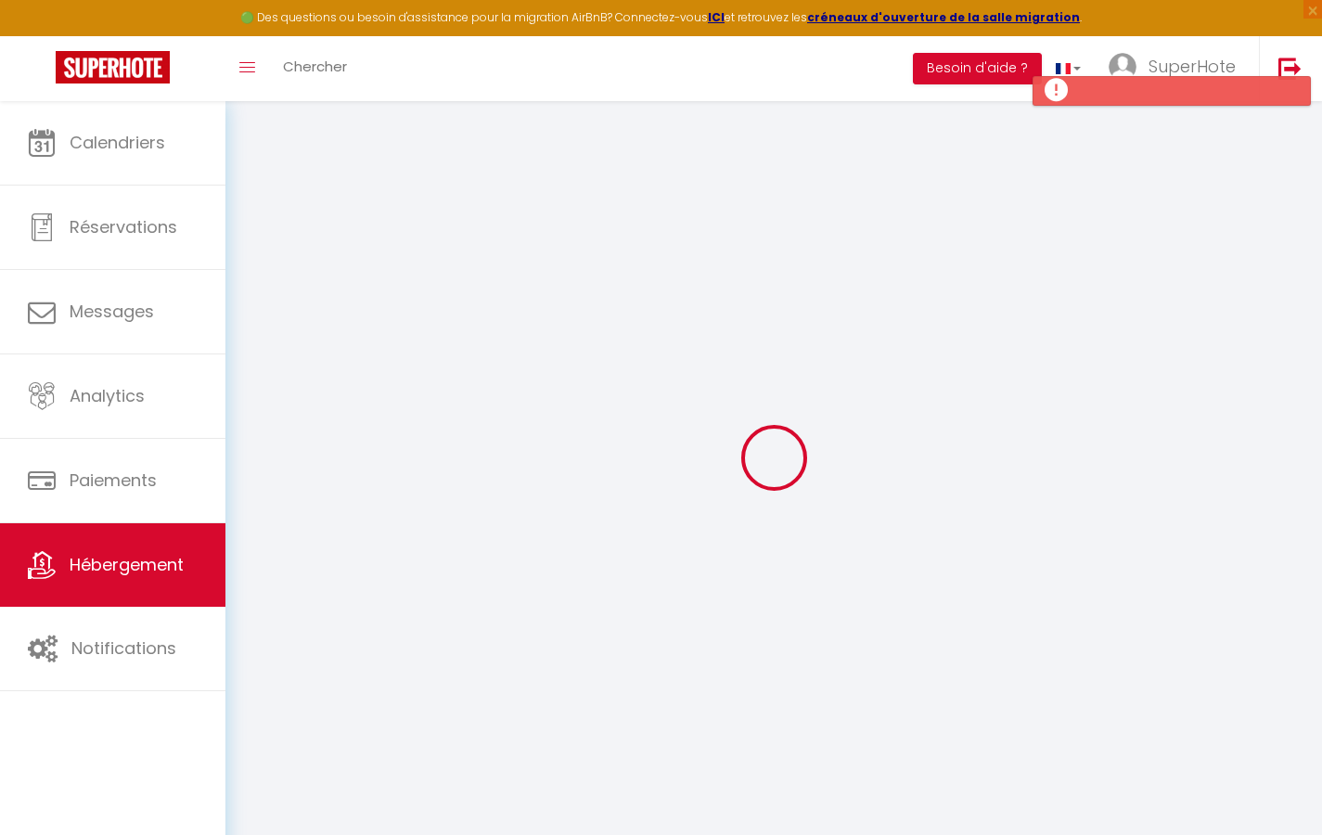
type input "3.99"
type input "500"
select select
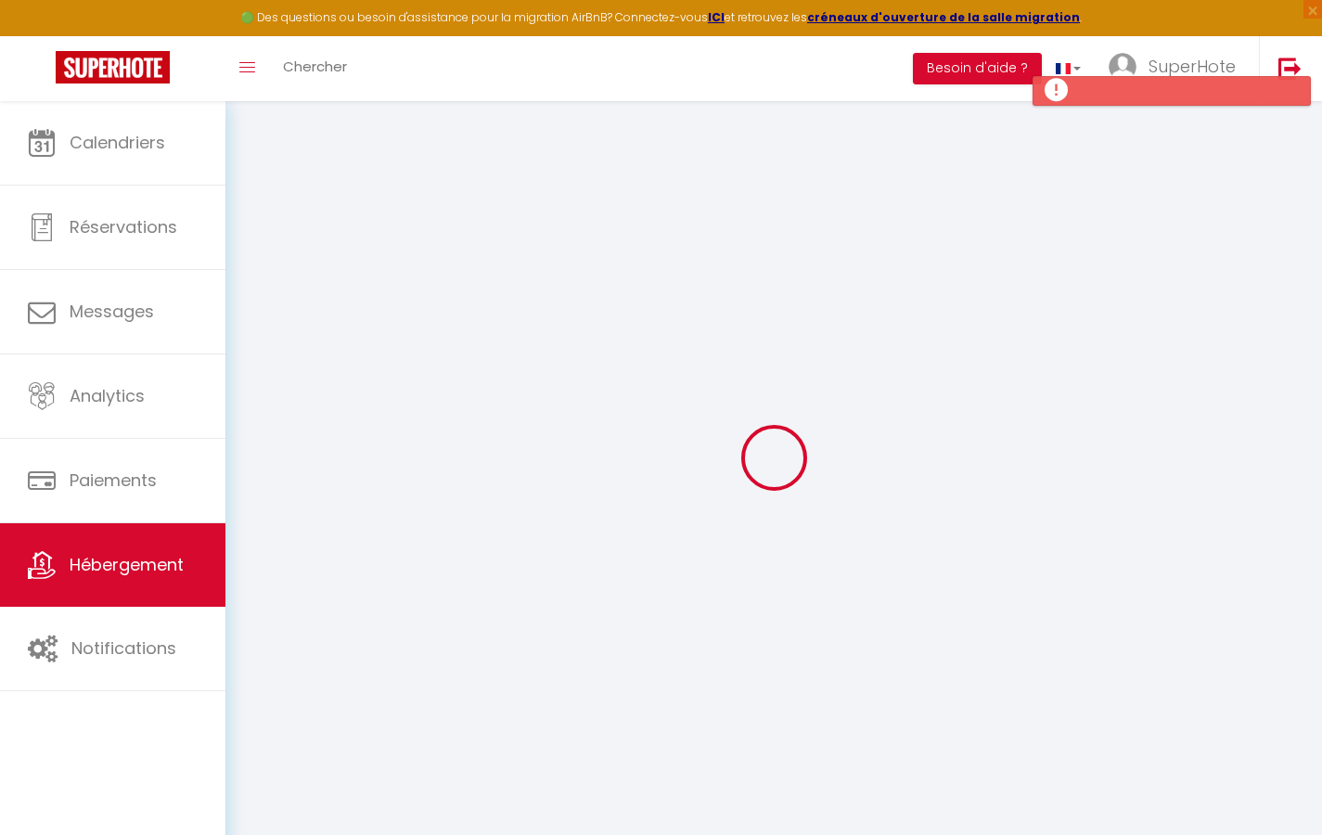
select select
type input "[STREET_ADDRESS]"
type input "31200"
type input "[GEOGRAPHIC_DATA]"
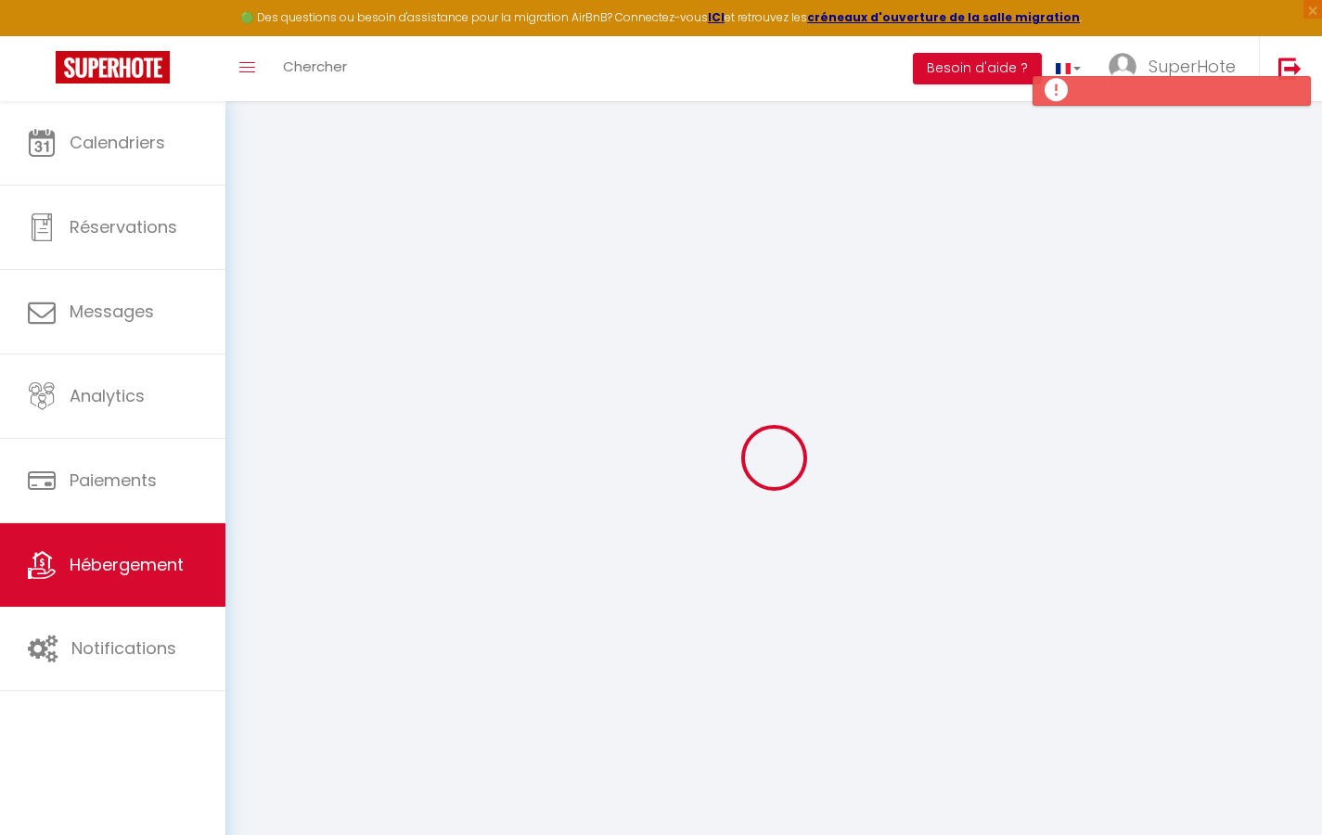
type input "[EMAIL_ADDRESS][DOMAIN_NAME]"
select select
checkbox input "true"
checkbox input "false"
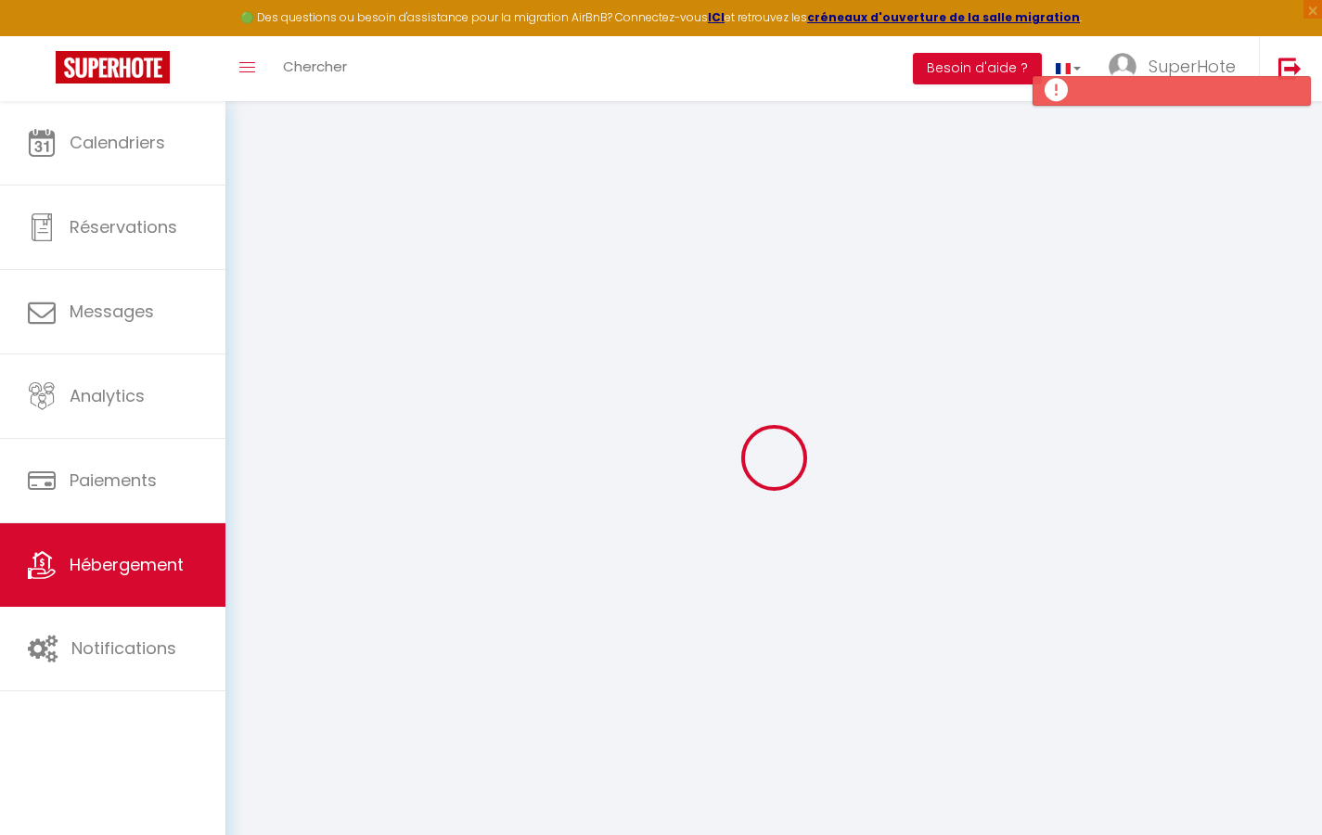
checkbox input "false"
type input "50"
type input "20"
type input "0"
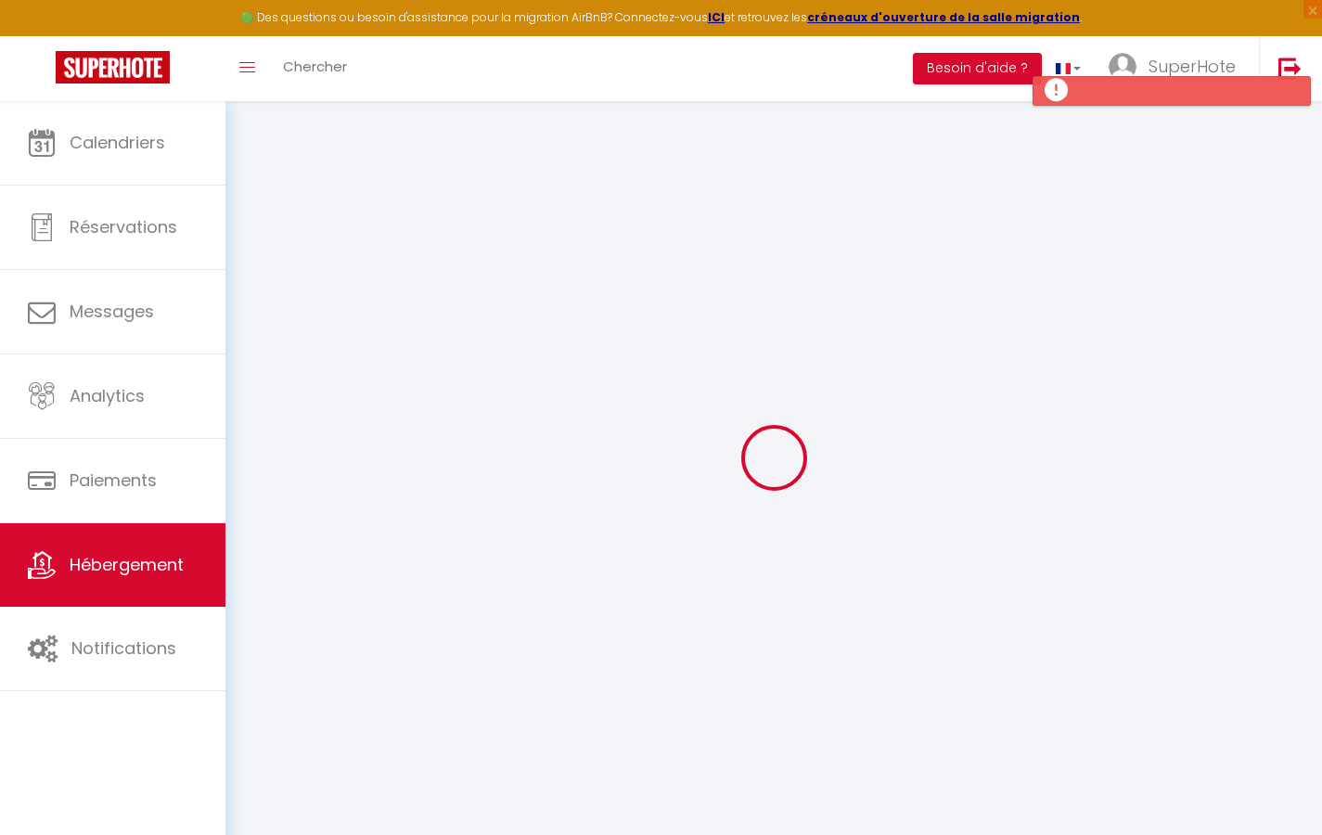
select select
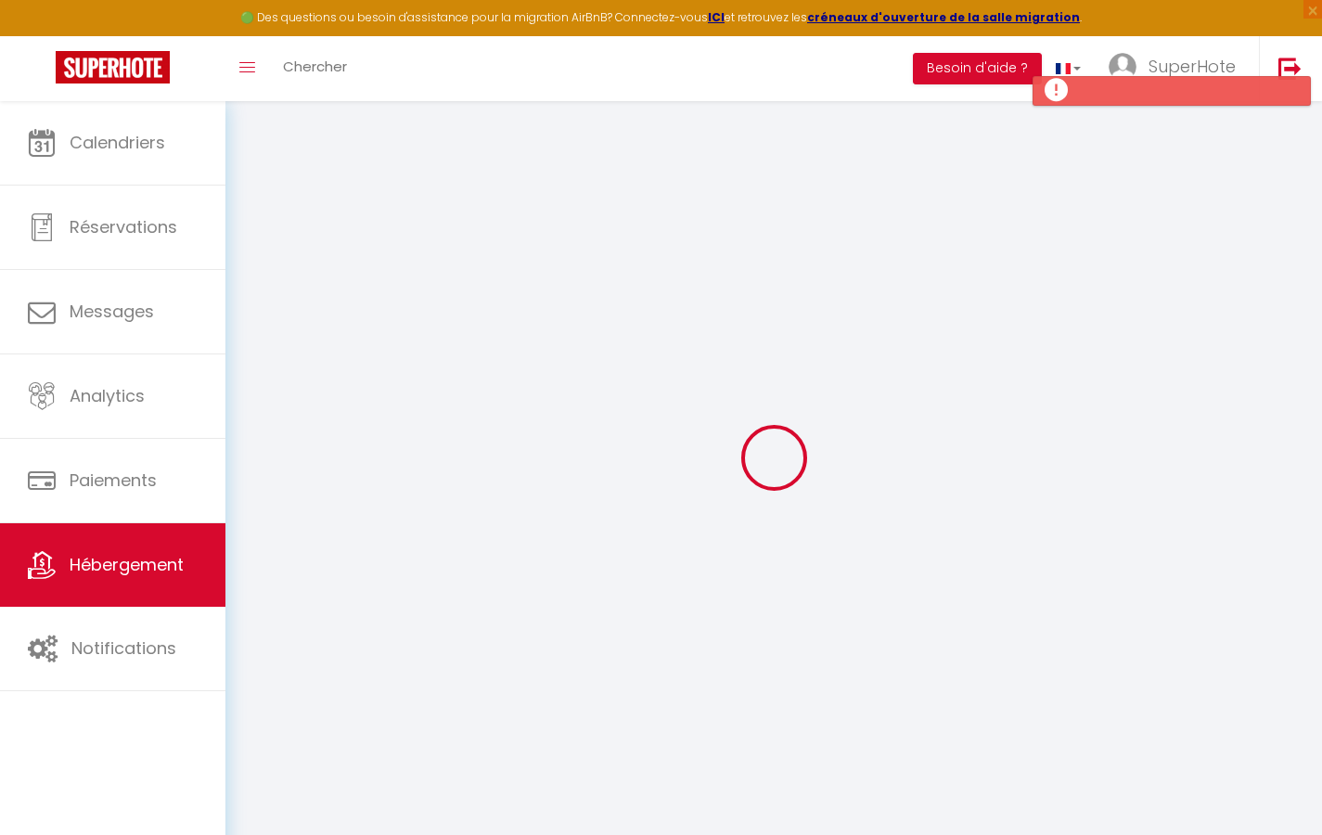
select select
checkbox input "true"
checkbox input "false"
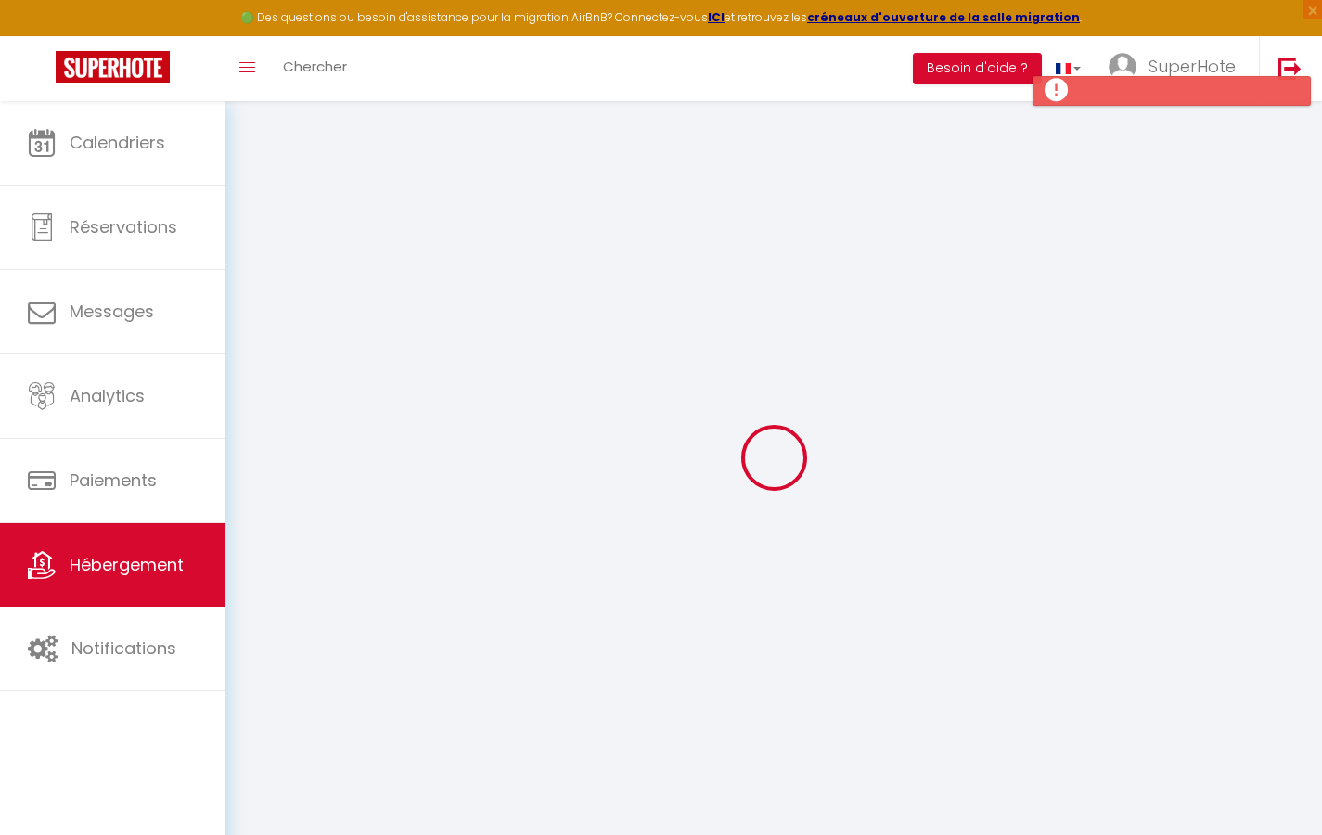
select select
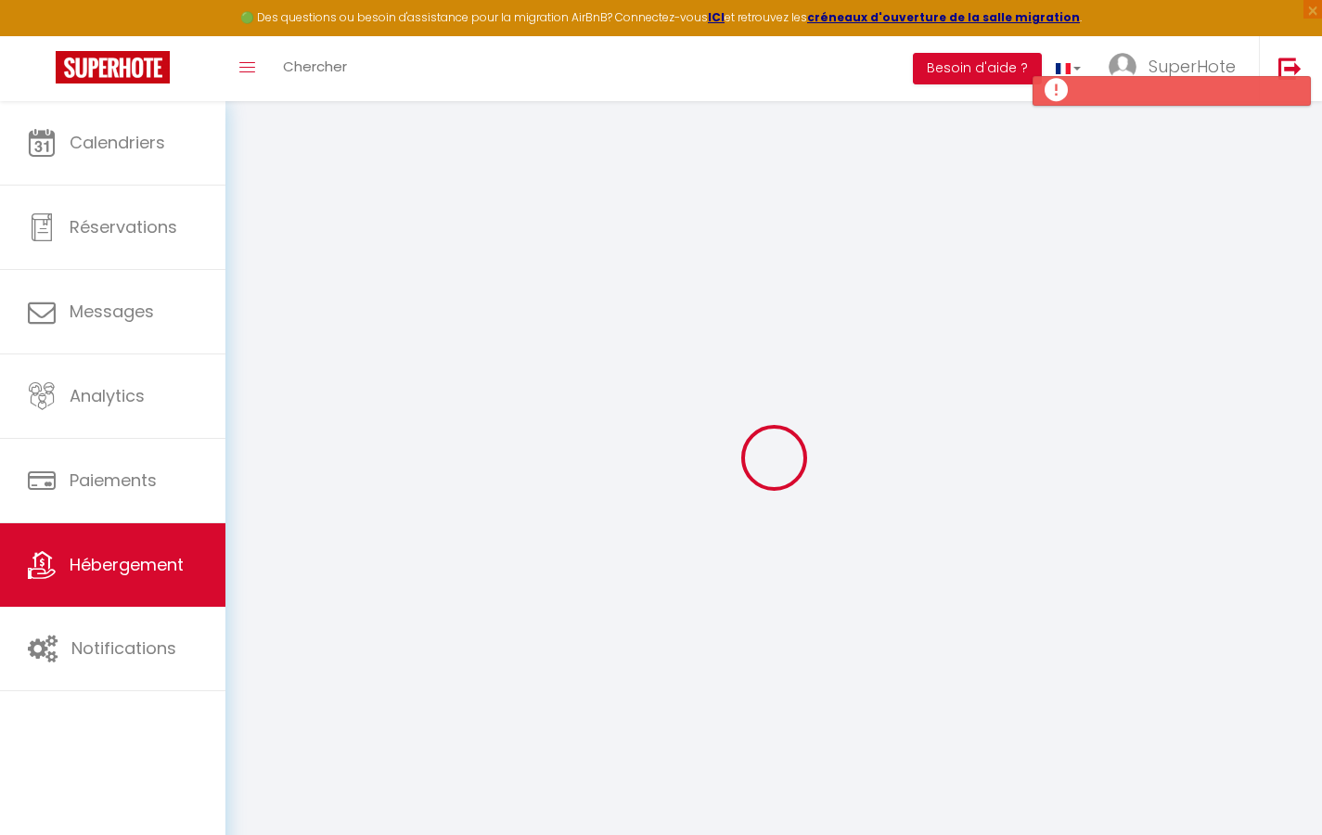
select select
checkbox input "true"
checkbox input "false"
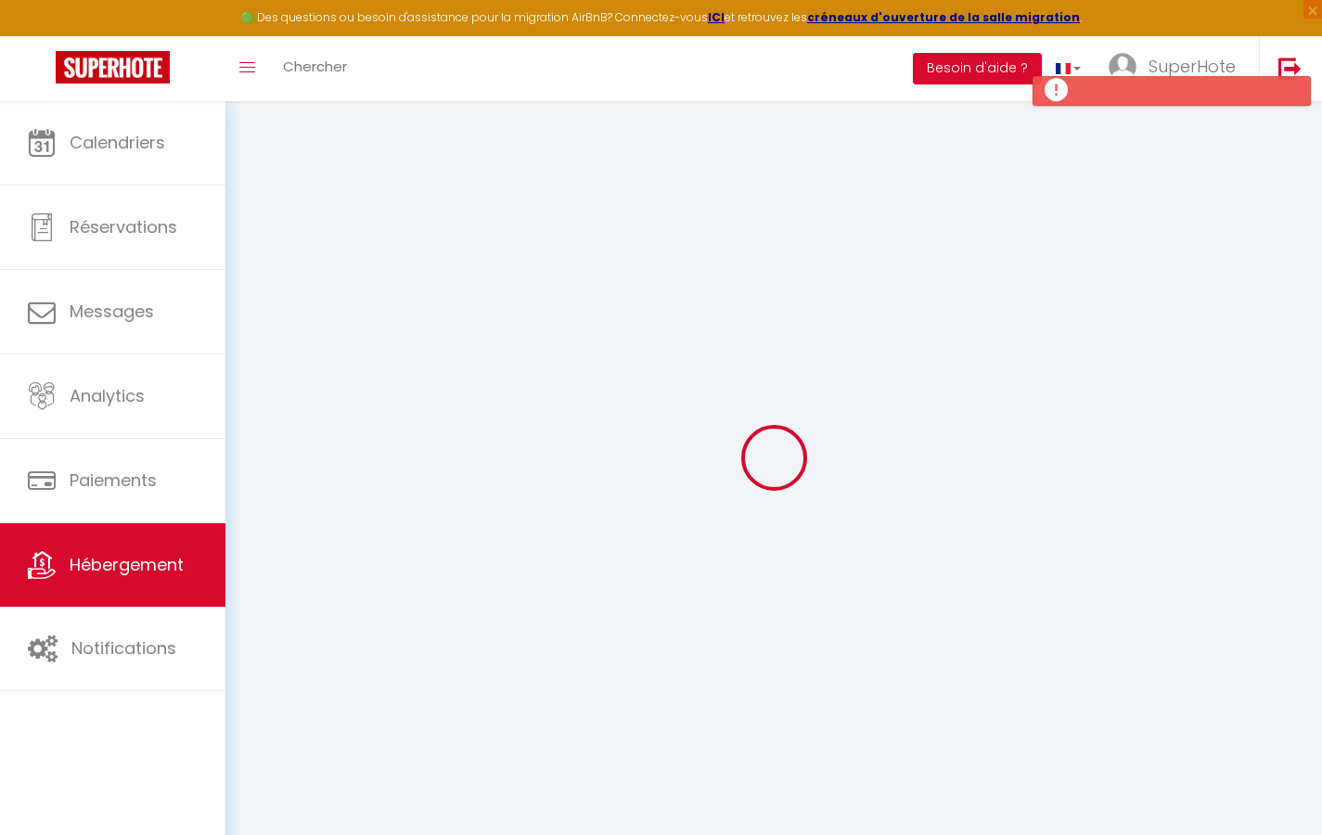
select select "21800"
select select "16:00"
select select "23:00"
select select "10:00"
select select "30"
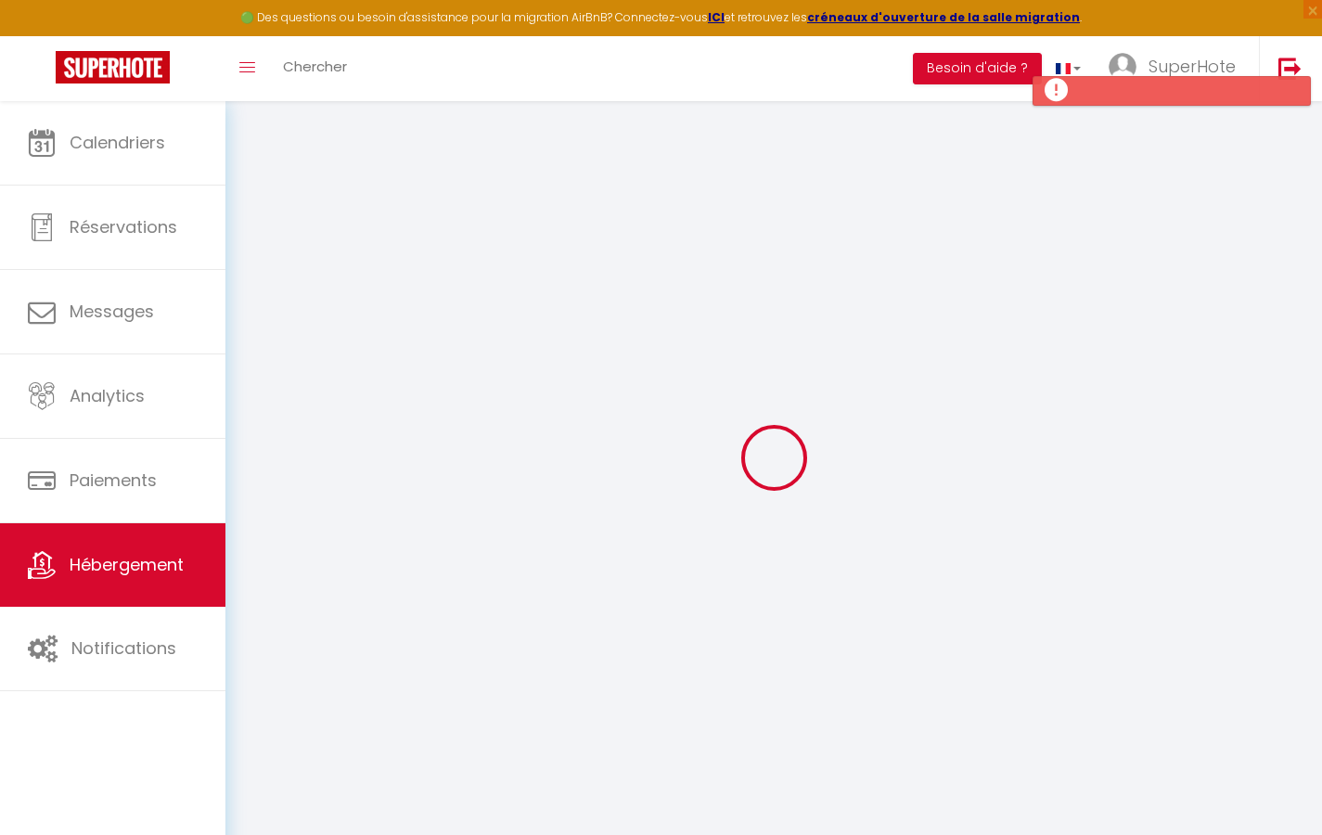
select select "120"
select select
checkbox input "true"
checkbox input "false"
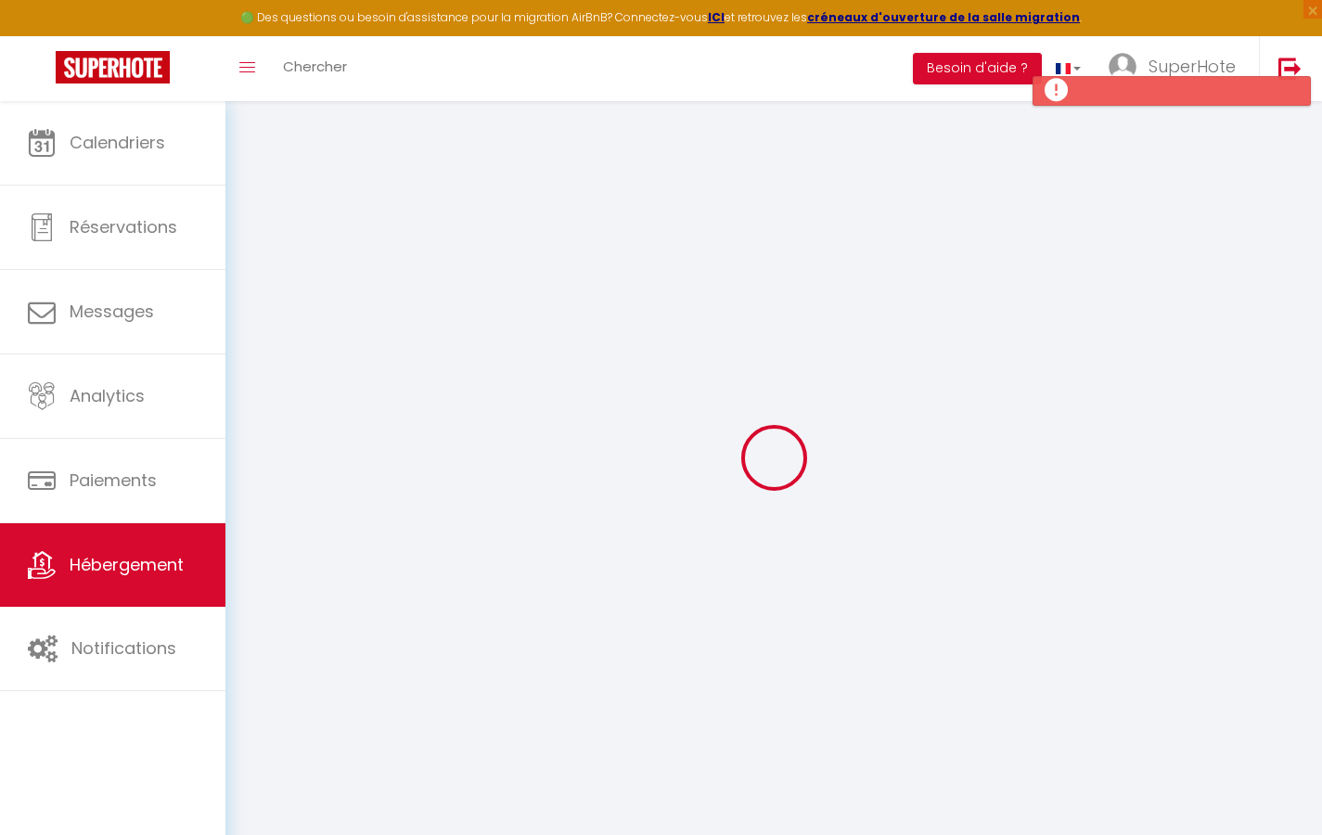
checkbox input "false"
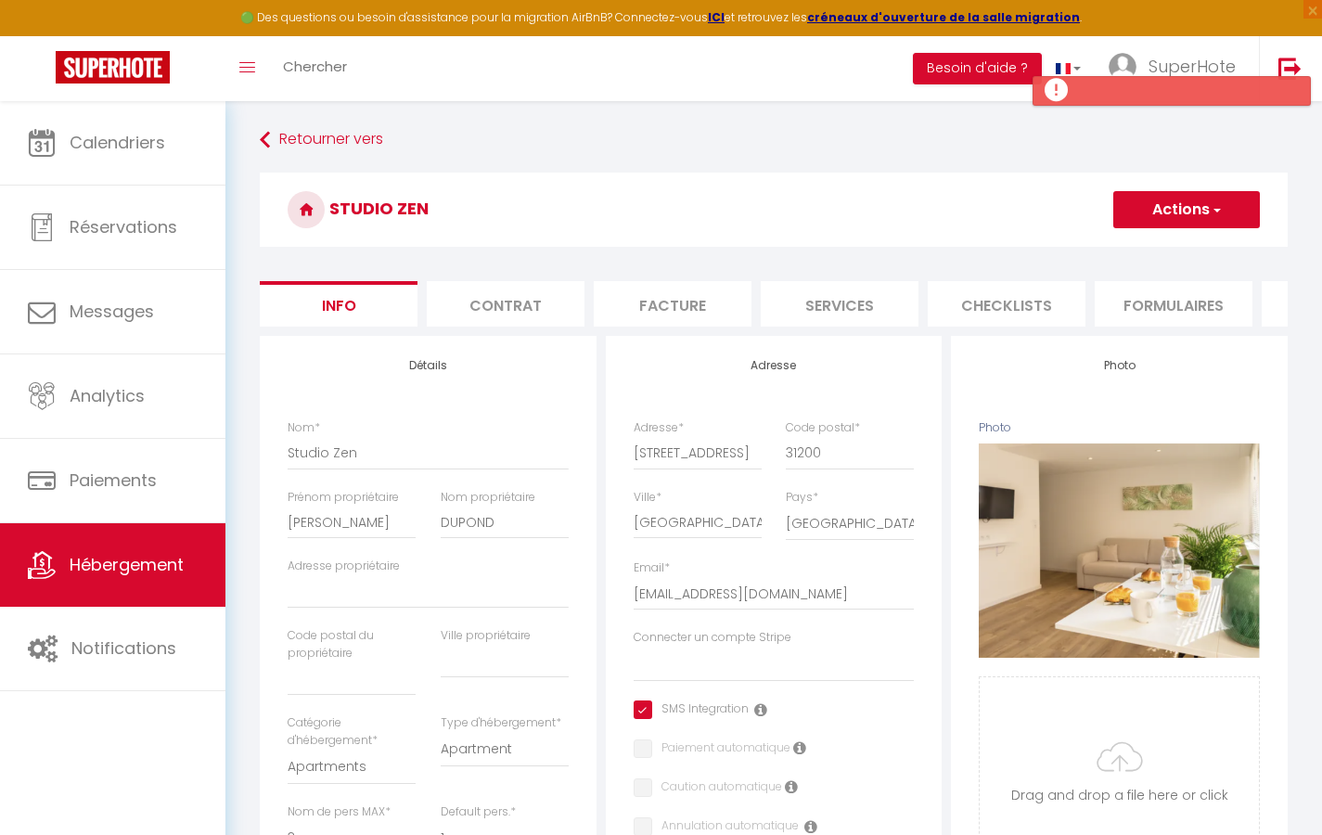
select select
checkbox input "true"
checkbox input "false"
